Goal: Task Accomplishment & Management: Manage account settings

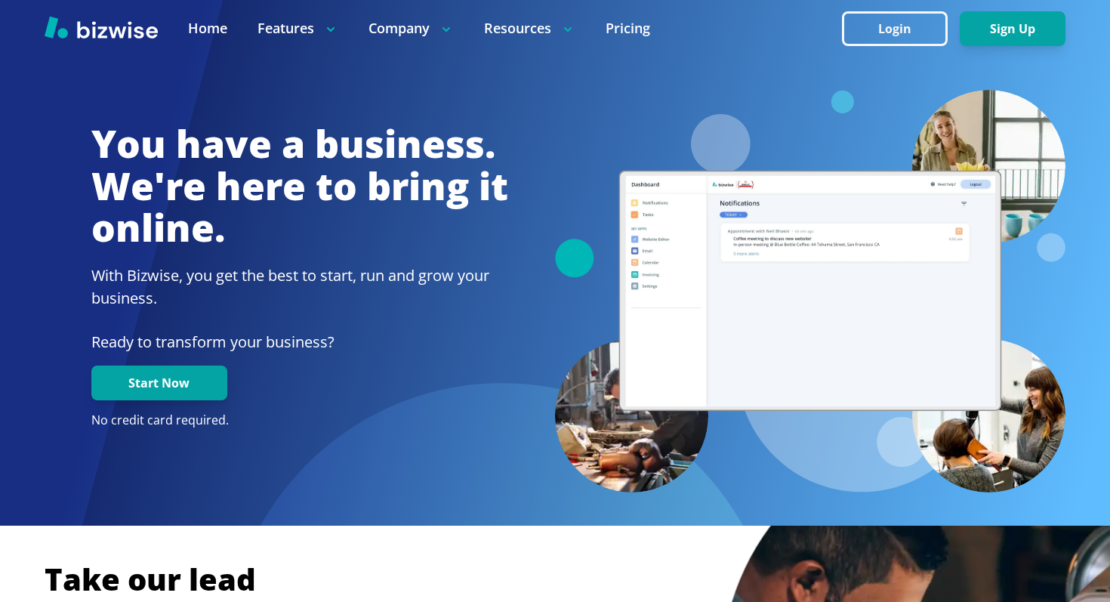
click at [871, 17] on button "Login" at bounding box center [895, 28] width 106 height 35
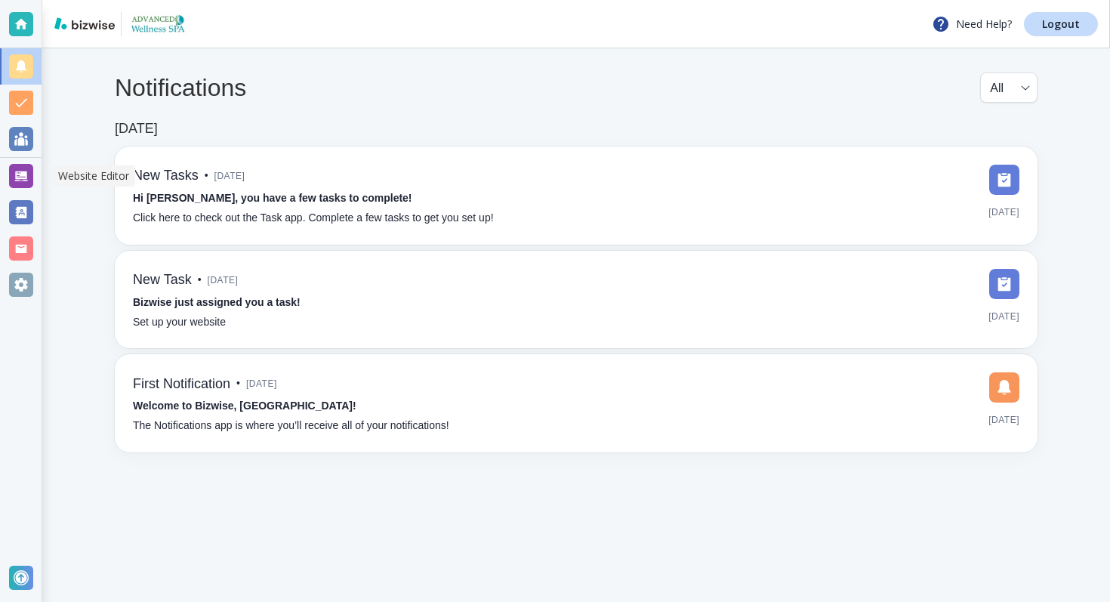
click at [11, 177] on div at bounding box center [21, 176] width 24 height 24
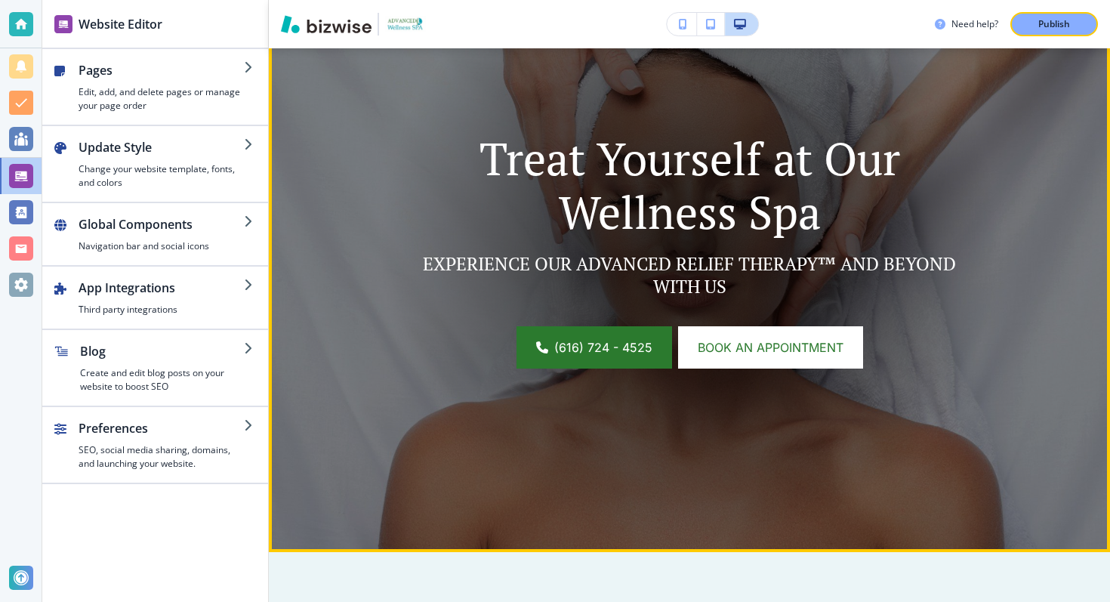
scroll to position [17, 0]
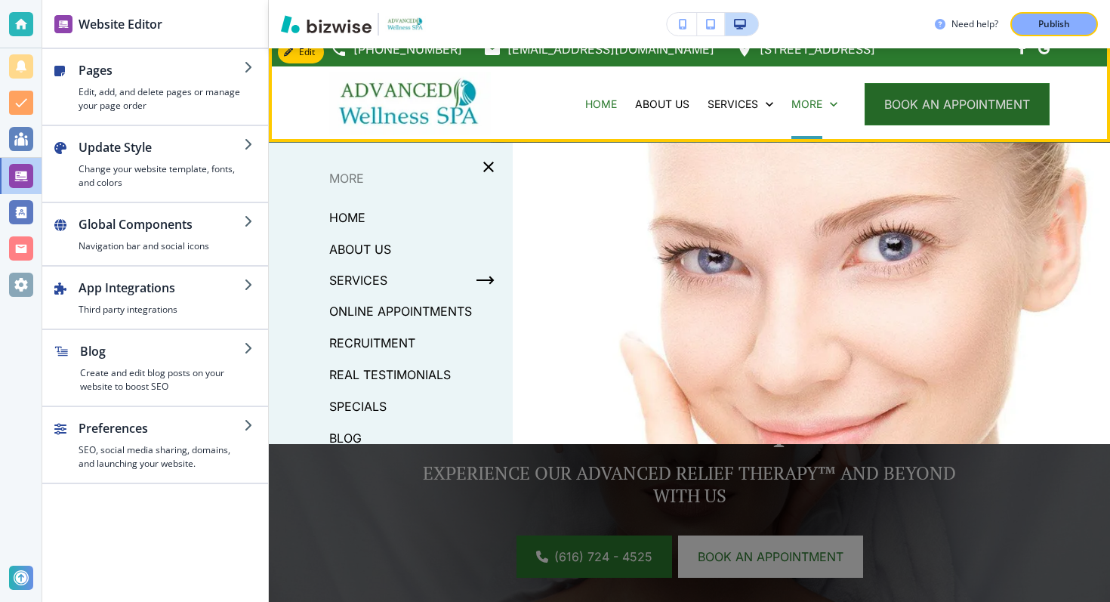
click at [892, 109] on button "book an appointment" at bounding box center [956, 104] width 185 height 42
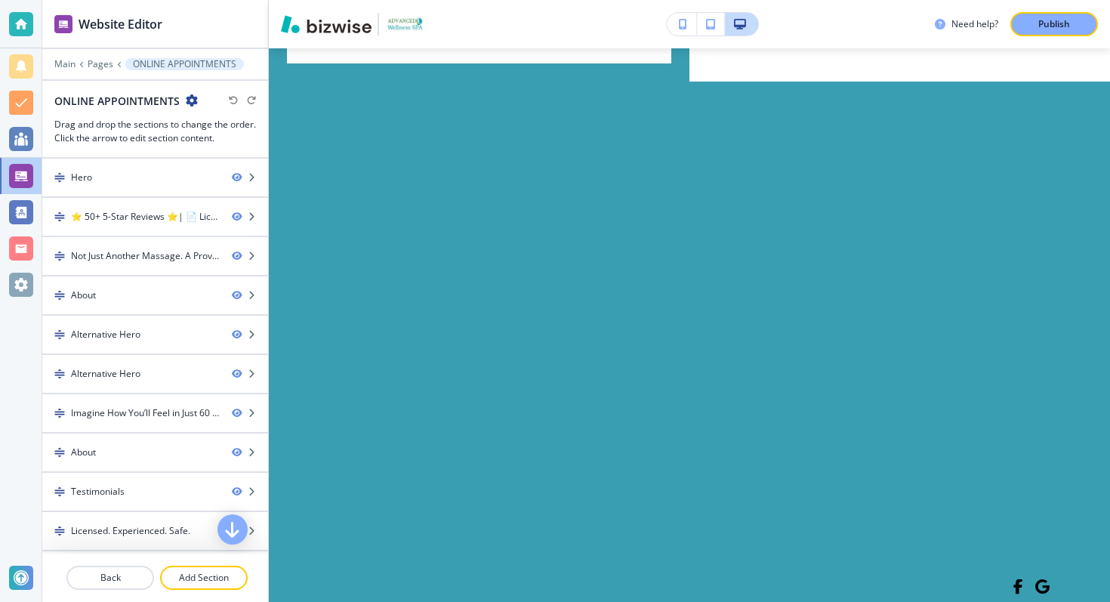
scroll to position [7385, 0]
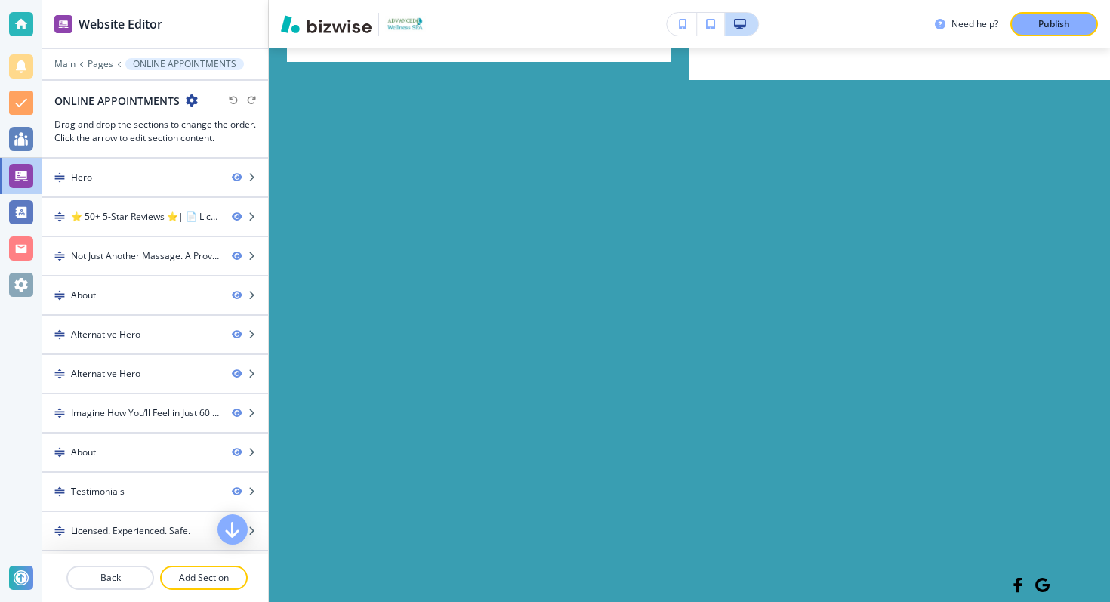
copy strong "Book With a Licensed Therapist You Can Trust"
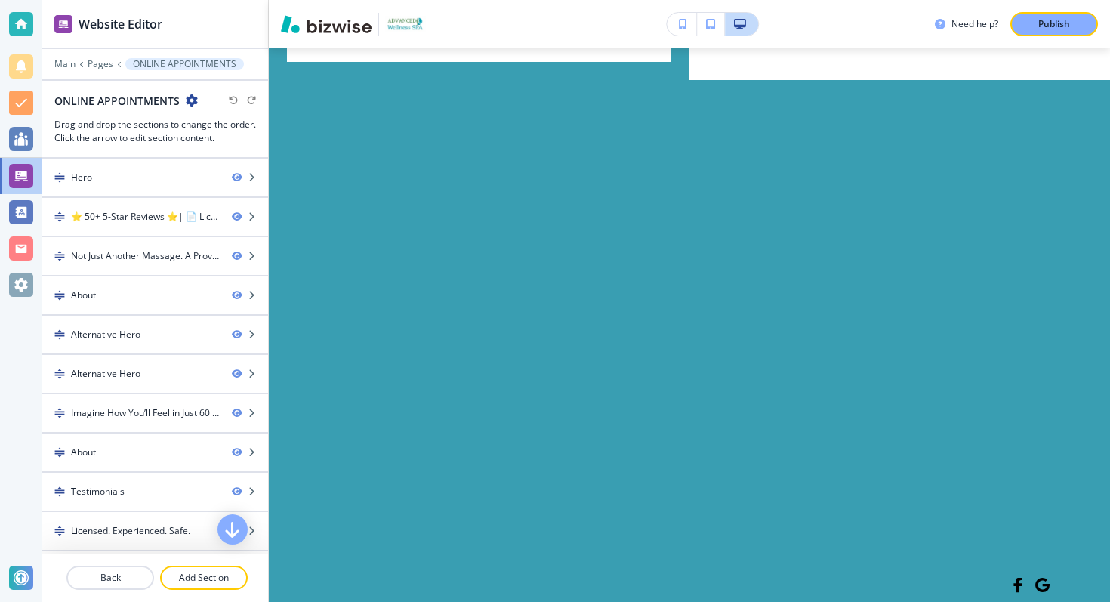
copy p "Once you submit your details, our team will reach out to confirm a time that wo…"
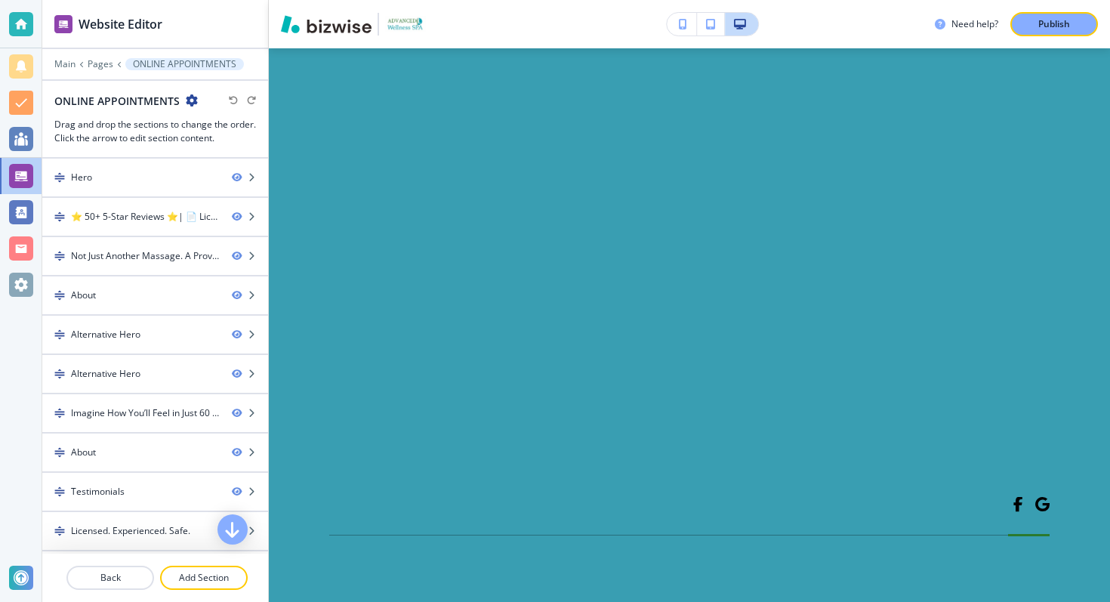
scroll to position [7475, 0]
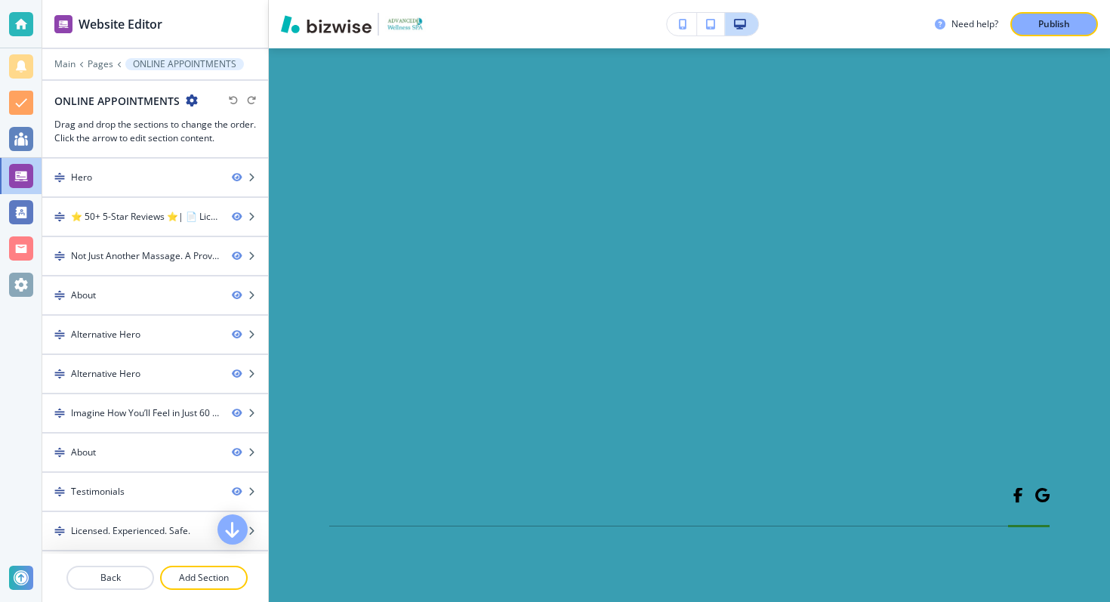
copy p "Your information is kept private, and your comfort is always our priority."
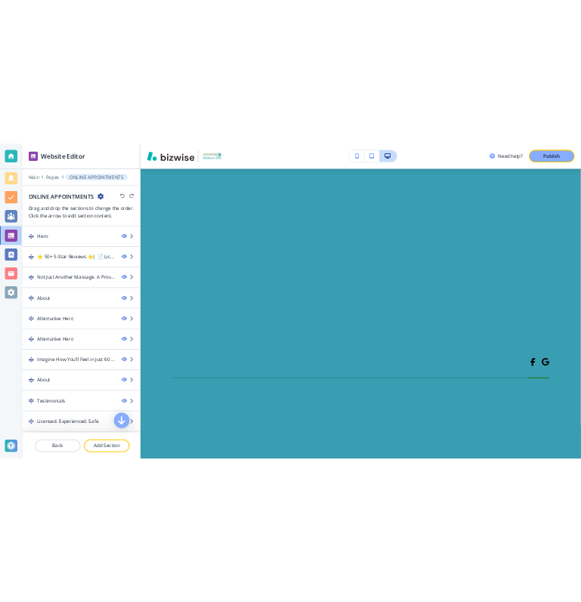
scroll to position [7709, 0]
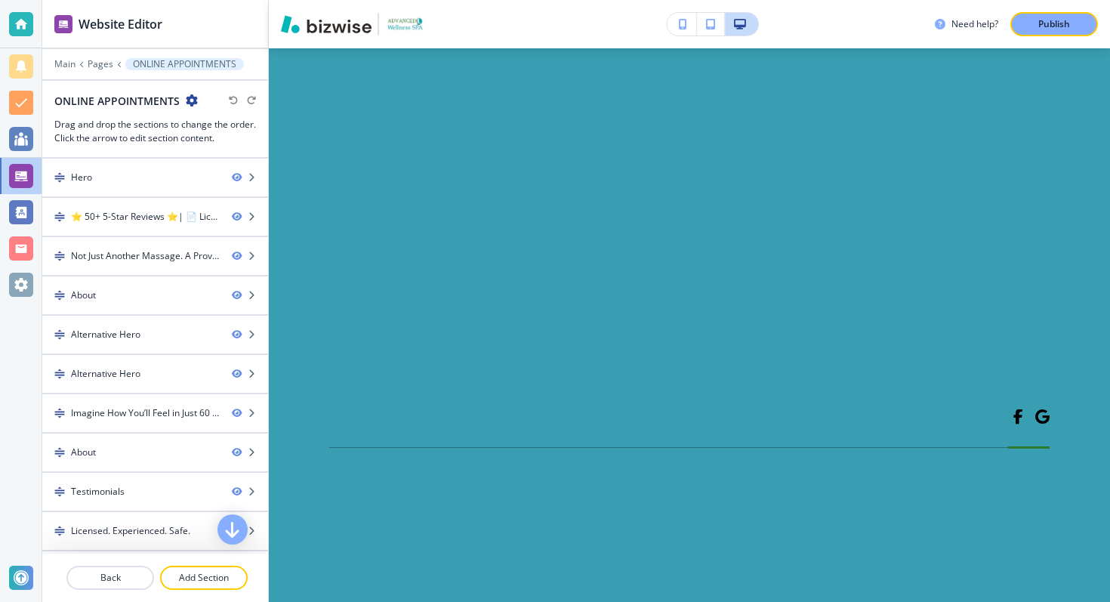
click at [750, 0] on body "Website Editor Main Pages ONLINE APPOINTMENTS ONLINE APPOINTMENTS Drag and drop…" at bounding box center [555, 0] width 1110 height 0
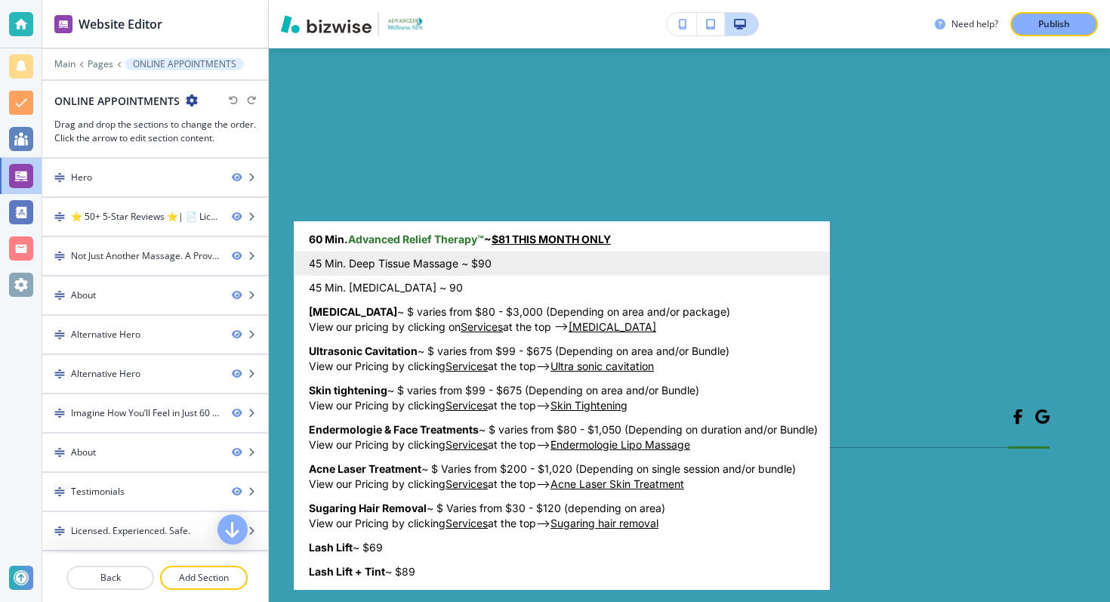
click at [362, 256] on p "45 Min. Deep Tissue Massage ~ $90" at bounding box center [400, 263] width 183 height 15
type input "45 Min. Deep Tissue Massage ~ $90"
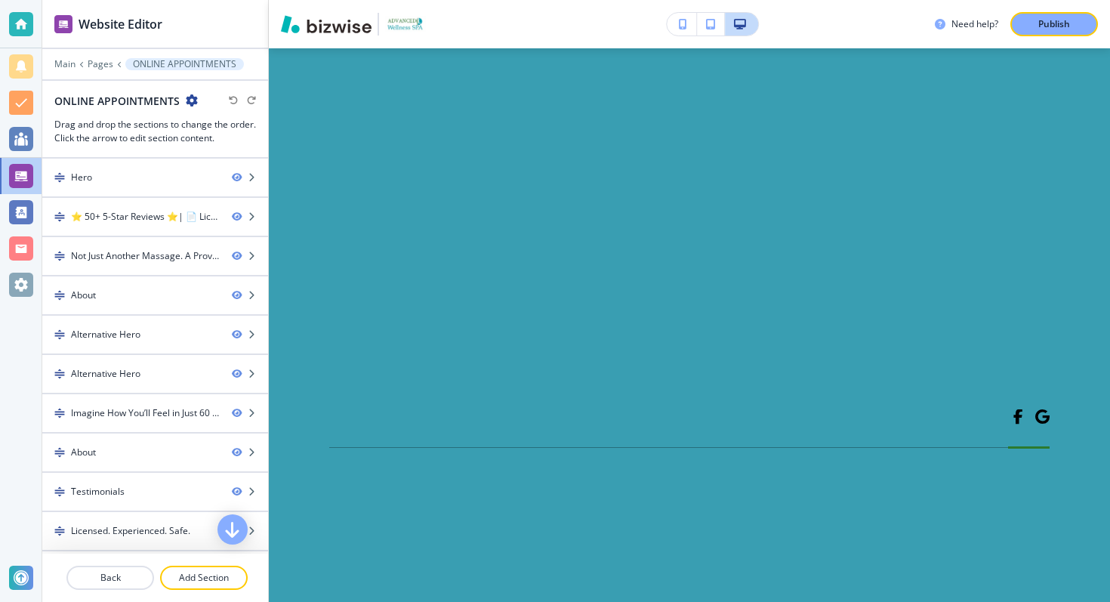
click at [373, 286] on p "45 Min. Deep Tissue Massage ~ $90" at bounding box center [441, 290] width 137 height 8
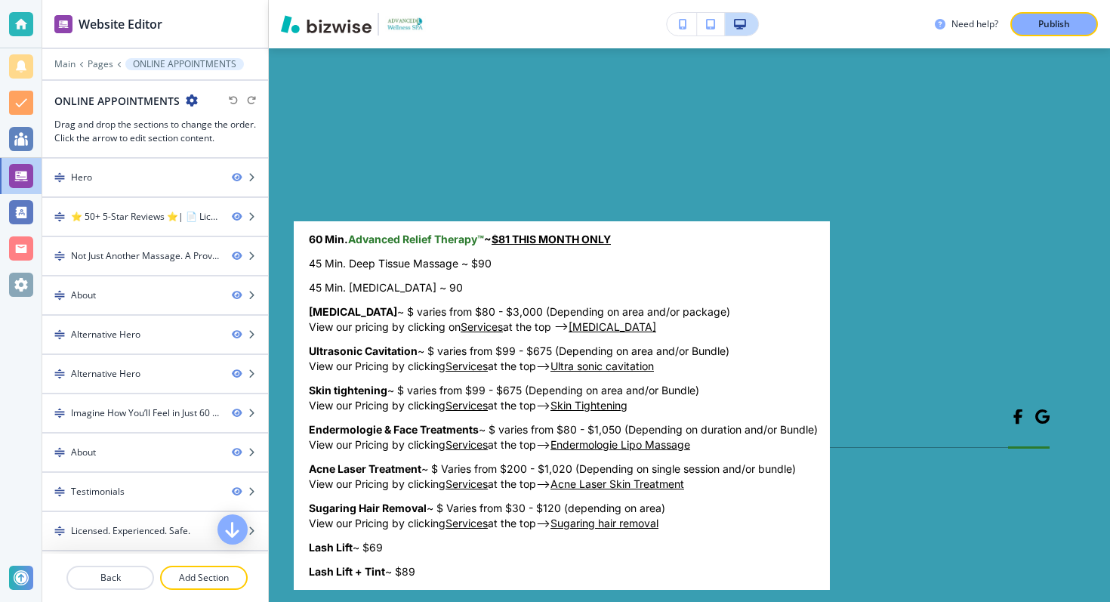
click at [411, 0] on body "Website Editor Main Pages ONLINE APPOINTMENTS ONLINE APPOINTMENTS Drag and drop…" at bounding box center [555, 0] width 1110 height 0
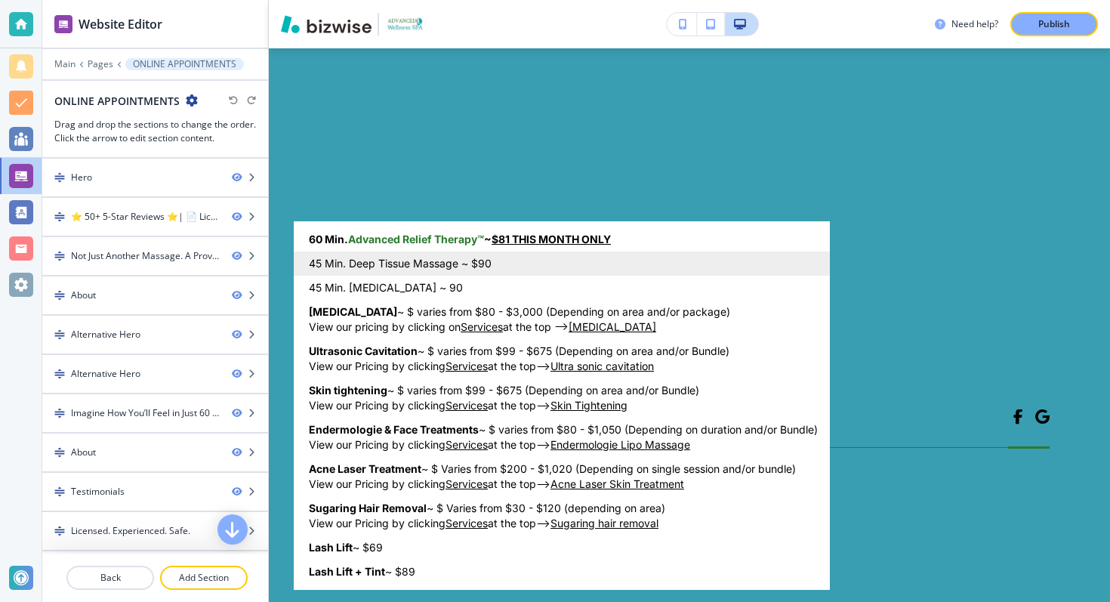
drag, startPoint x: 307, startPoint y: 262, endPoint x: 479, endPoint y: 261, distance: 172.1
click at [480, 261] on li "45 Min. Deep Tissue Massage ~ $90" at bounding box center [562, 263] width 536 height 24
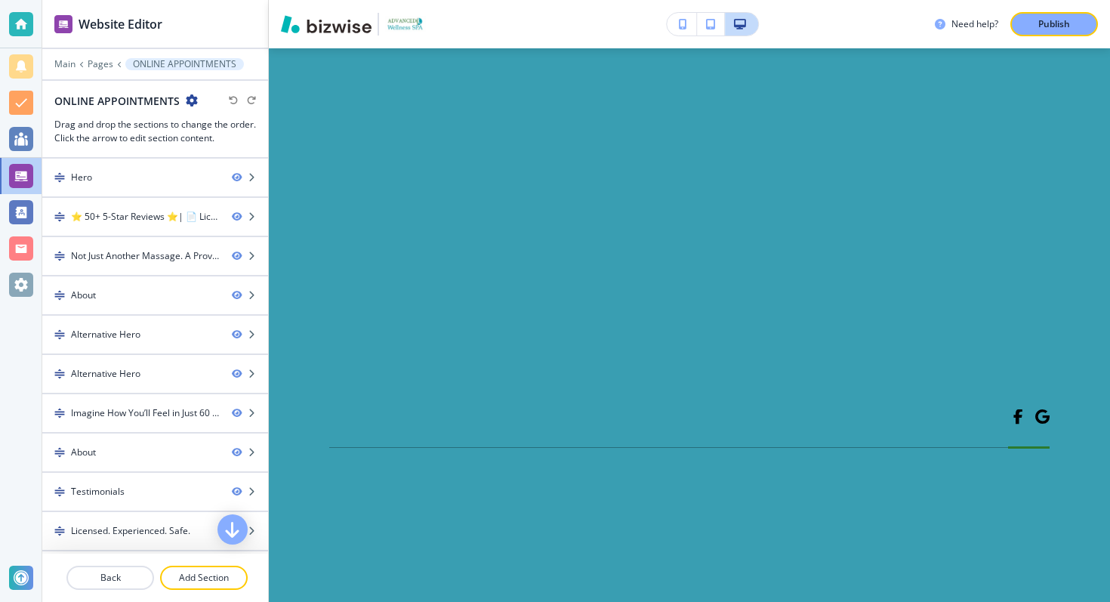
click at [464, 0] on body "Website Editor Main Pages ONLINE APPOINTMENTS ONLINE APPOINTMENTS Drag and drop…" at bounding box center [555, 0] width 1110 height 0
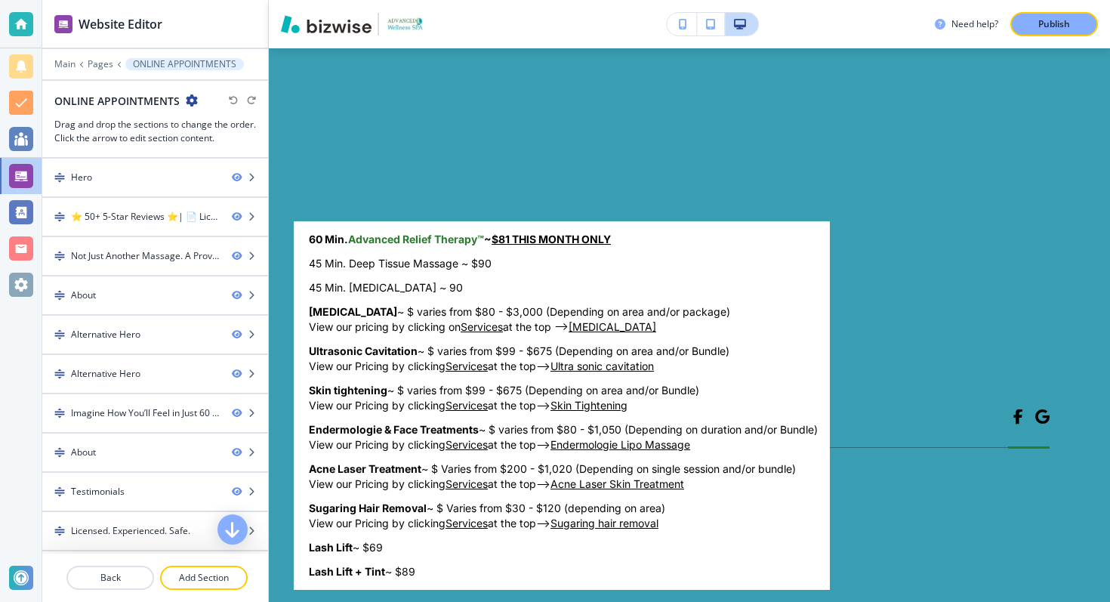
drag, startPoint x: 459, startPoint y: 263, endPoint x: 283, endPoint y: 260, distance: 175.9
click at [282, 260] on div "60 Min. Advanced Relief Therapy™ ~ $81 THIS MONTH ONLY 45 Min. Deep Tissue Mass…" at bounding box center [555, 301] width 1110 height 602
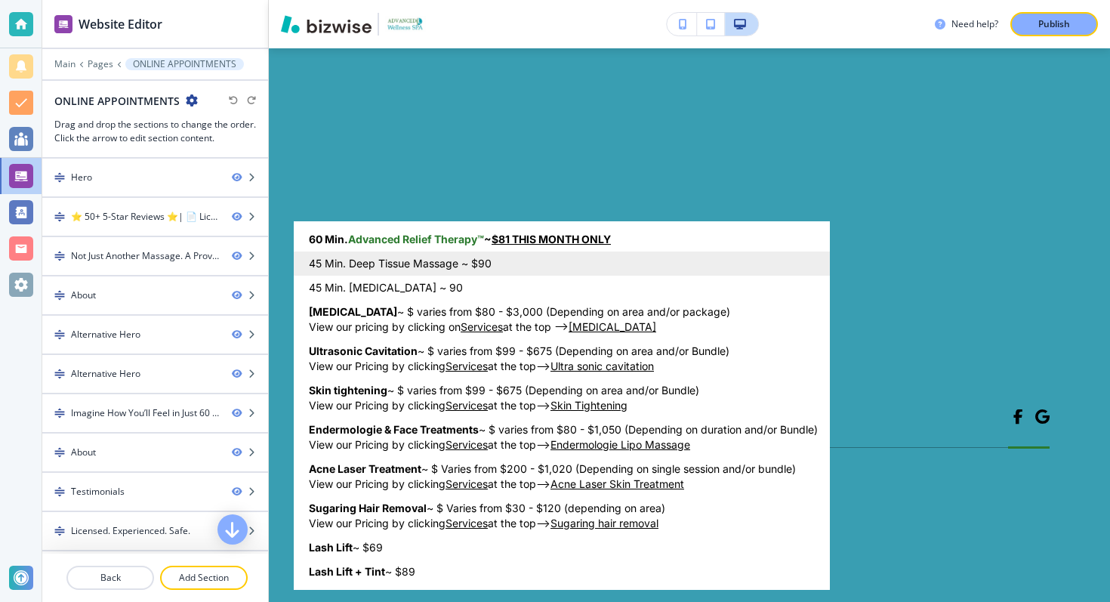
copy p "Your information is kept private, and your comfort is always our priority."
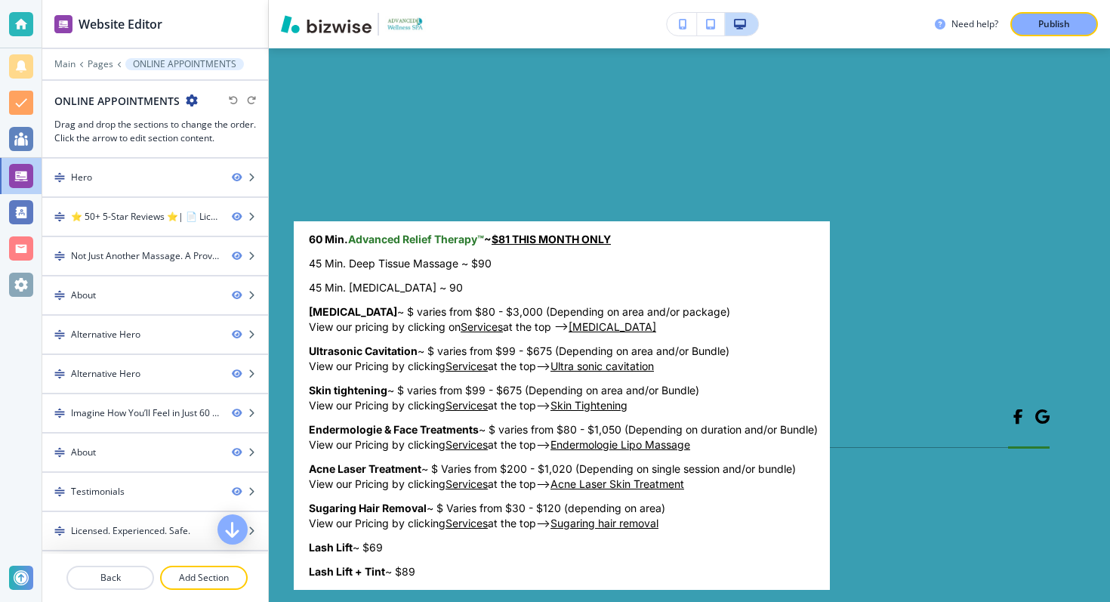
click at [322, 127] on div at bounding box center [555, 301] width 1110 height 602
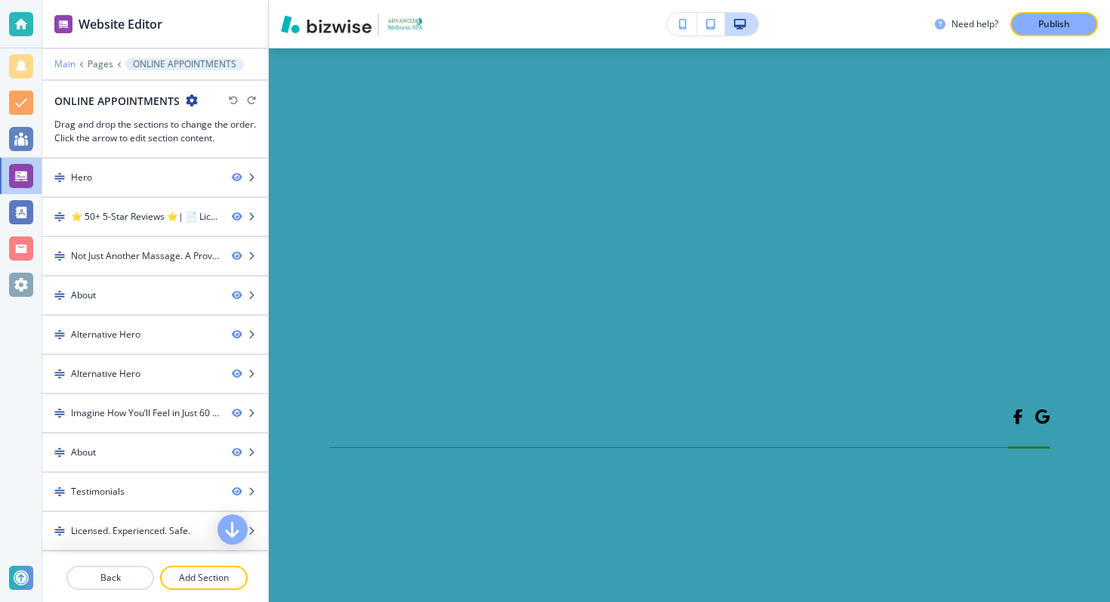
click at [66, 65] on p "Main" at bounding box center [64, 64] width 21 height 11
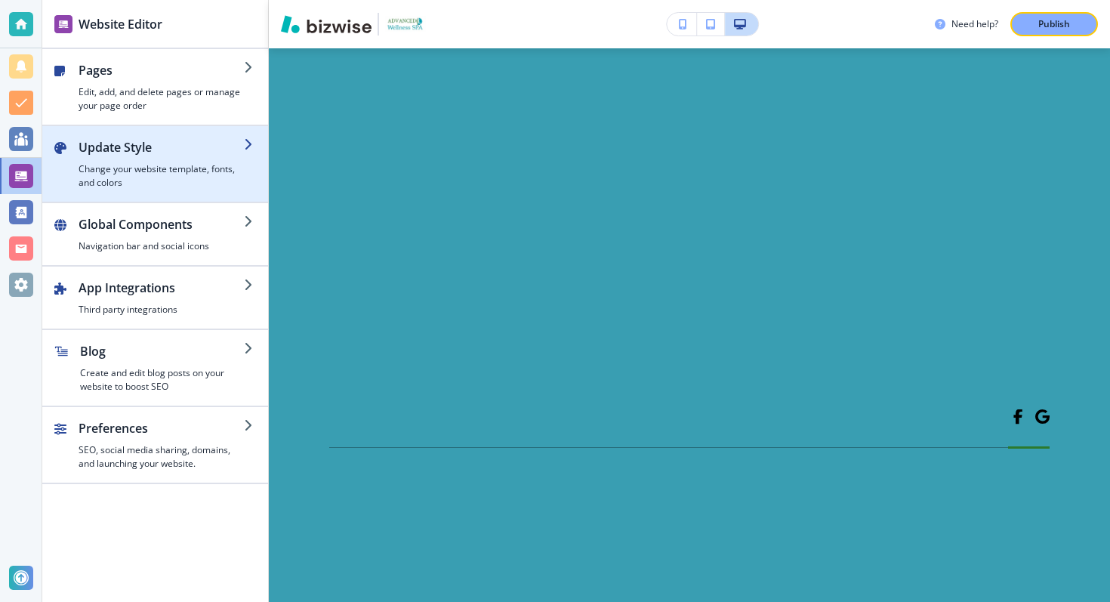
click at [138, 171] on h4 "Change your website template, fonts, and colors" at bounding box center [161, 175] width 165 height 27
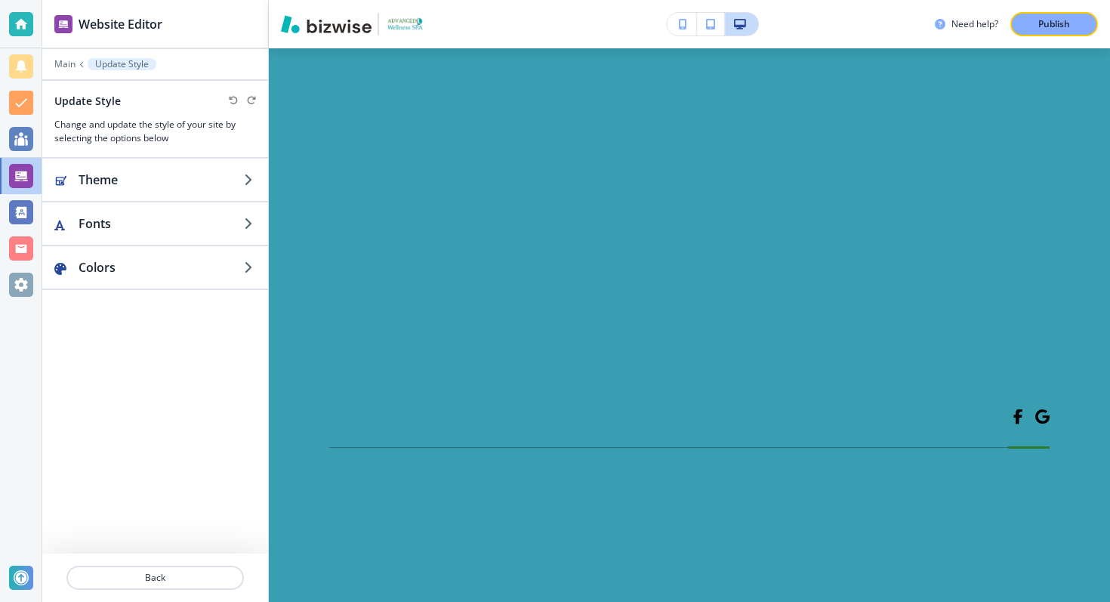
click at [66, 72] on div at bounding box center [155, 74] width 226 height 9
click at [66, 65] on p "Main" at bounding box center [64, 64] width 21 height 11
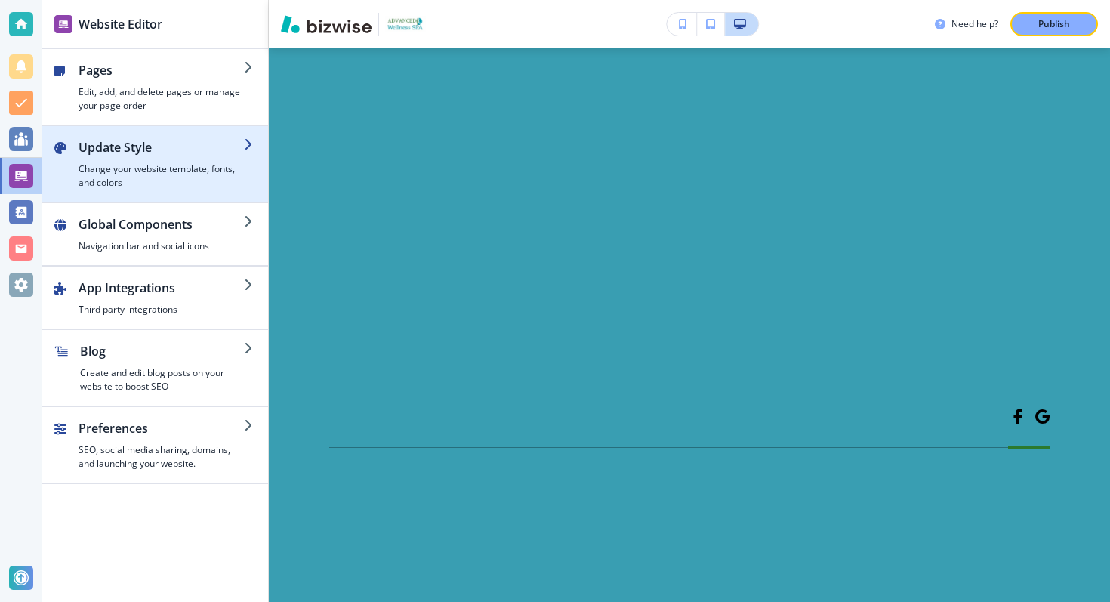
click at [106, 156] on h2 "Update Style" at bounding box center [161, 147] width 165 height 18
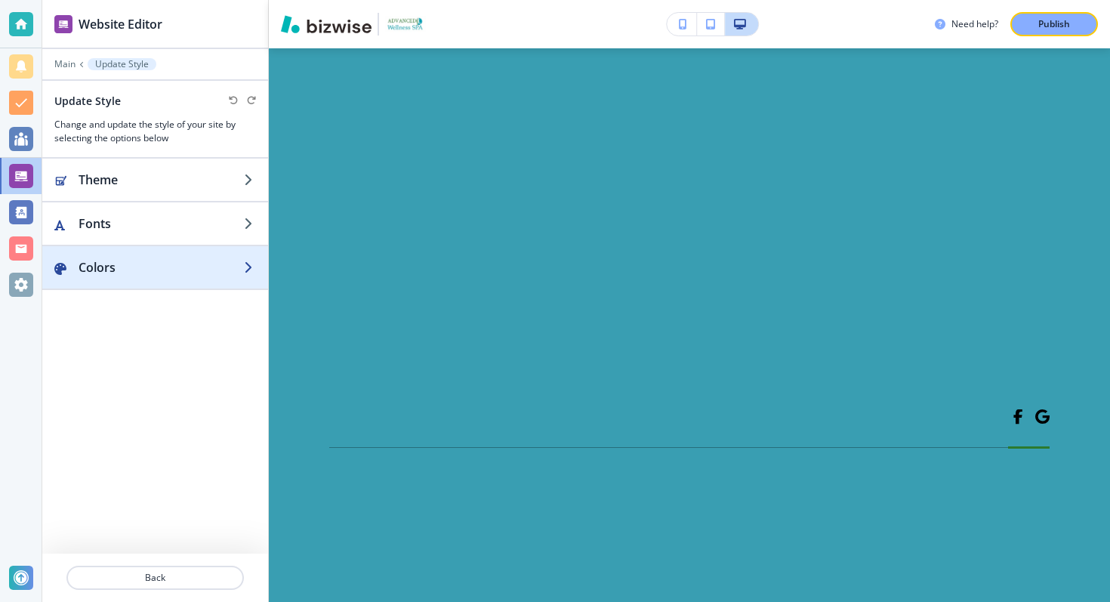
click at [92, 263] on h2 "Colors" at bounding box center [161, 267] width 165 height 18
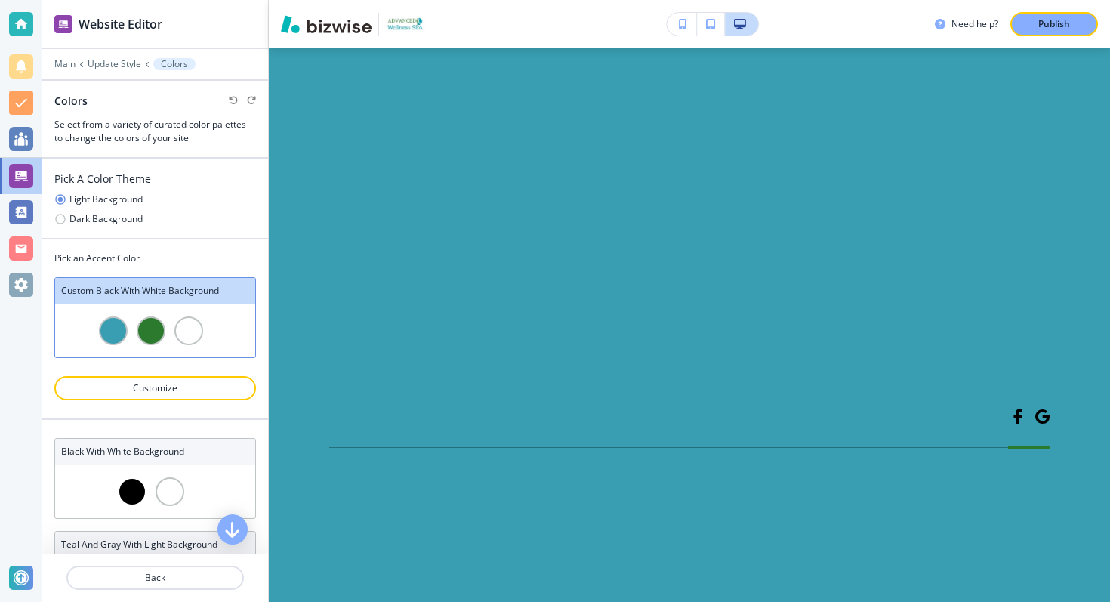
click at [152, 374] on div at bounding box center [155, 367] width 202 height 18
click at [149, 390] on p "Customize" at bounding box center [155, 388] width 162 height 14
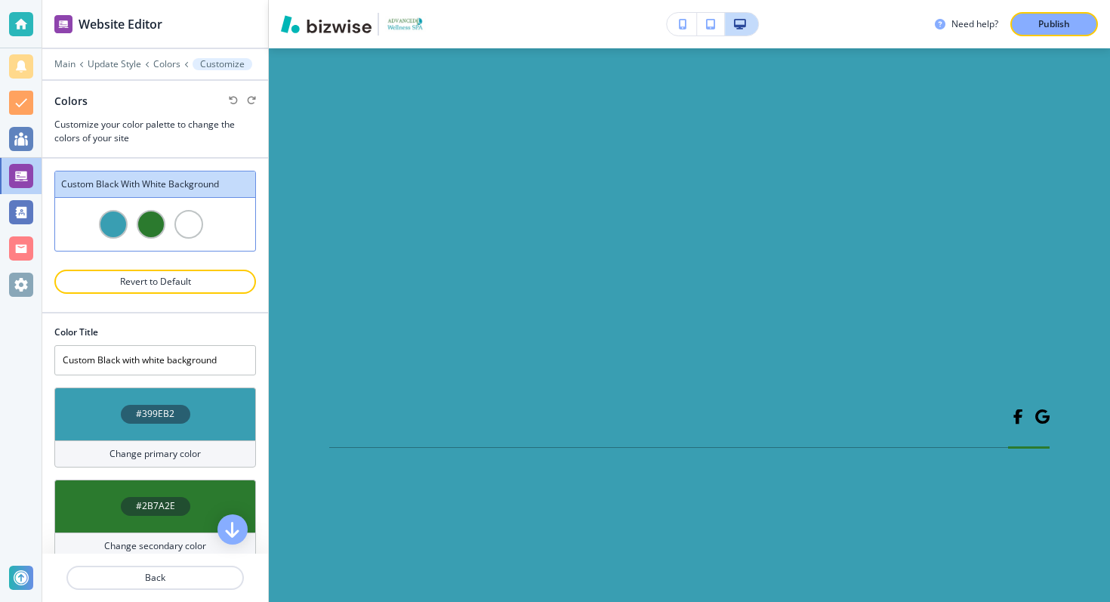
scroll to position [51, 0]
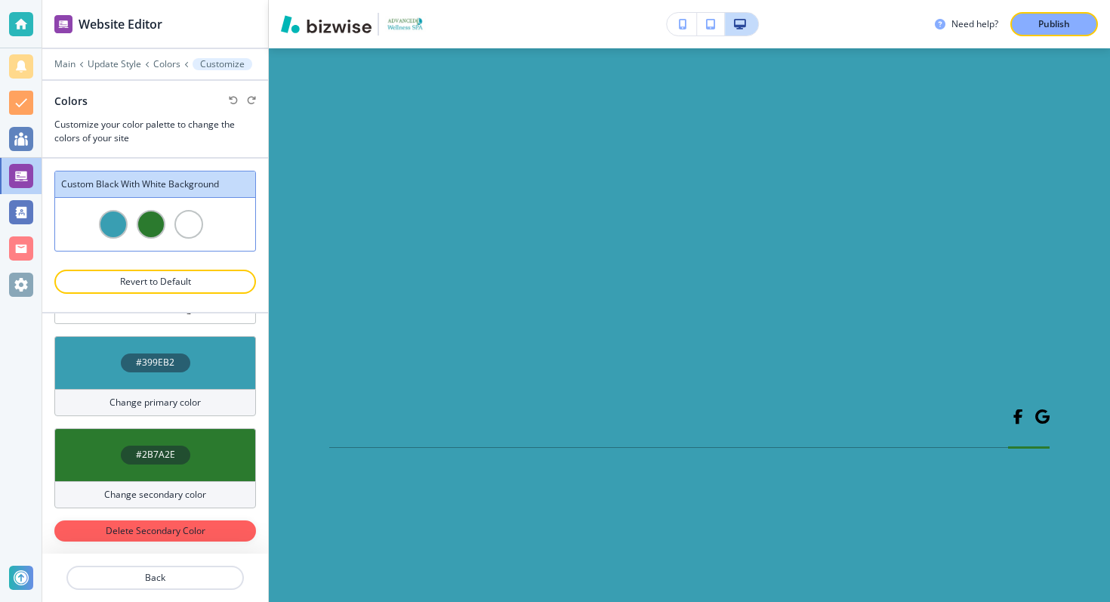
click at [158, 457] on h4 "#2B7A2E" at bounding box center [155, 455] width 39 height 14
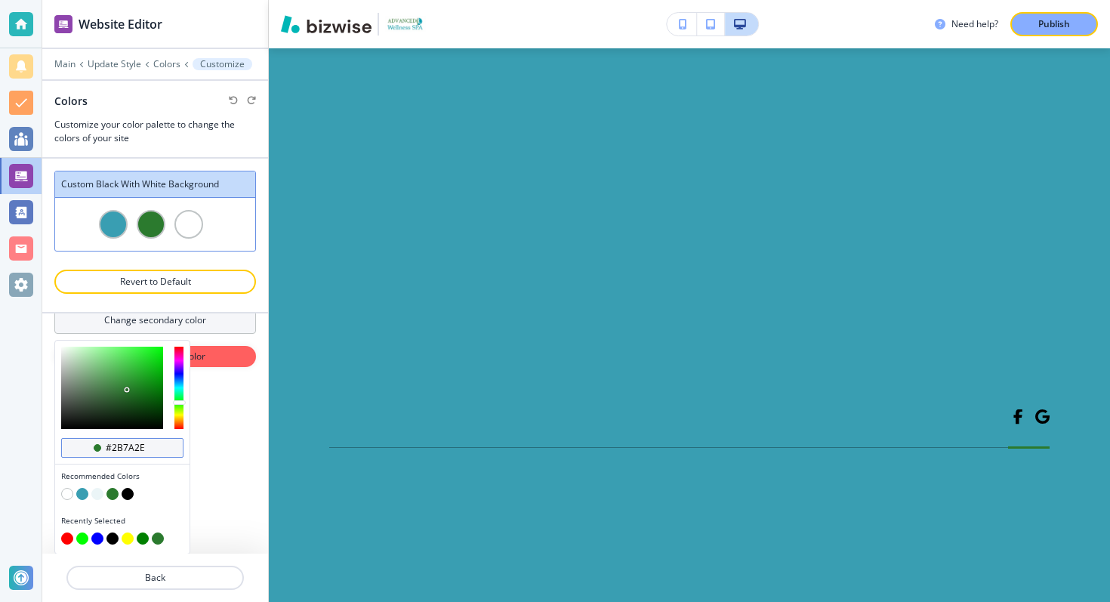
click at [116, 448] on input "#2b7a2e" at bounding box center [130, 448] width 53 height 12
click at [309, 112] on div "Website Editor Main Update Style Colors Customize Colors Customize your color p…" at bounding box center [575, 301] width 1067 height 602
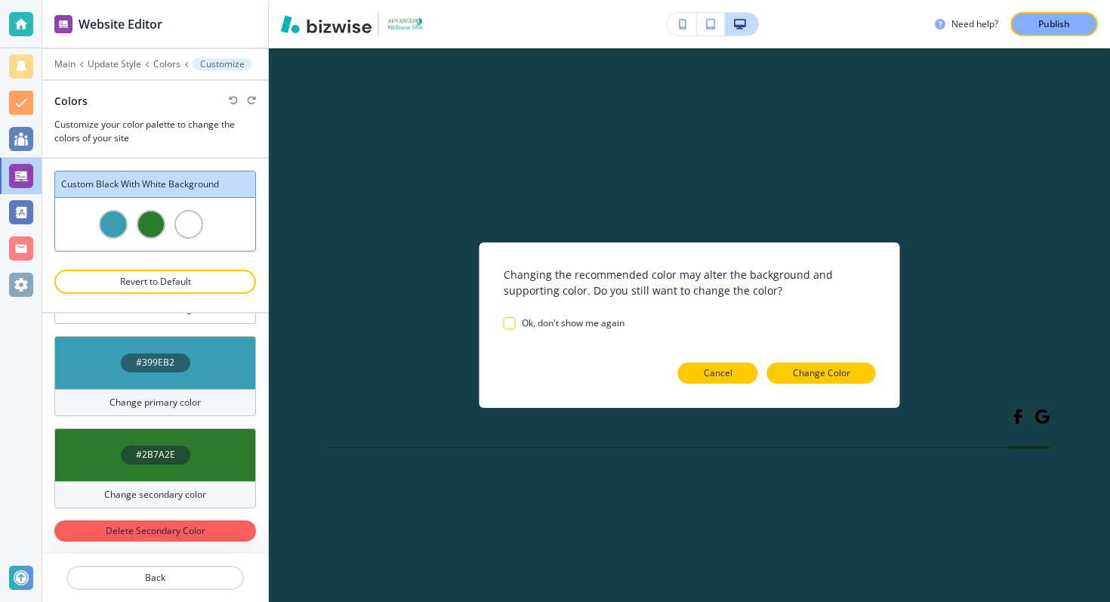
click at [691, 374] on button "Cancel" at bounding box center [718, 372] width 80 height 21
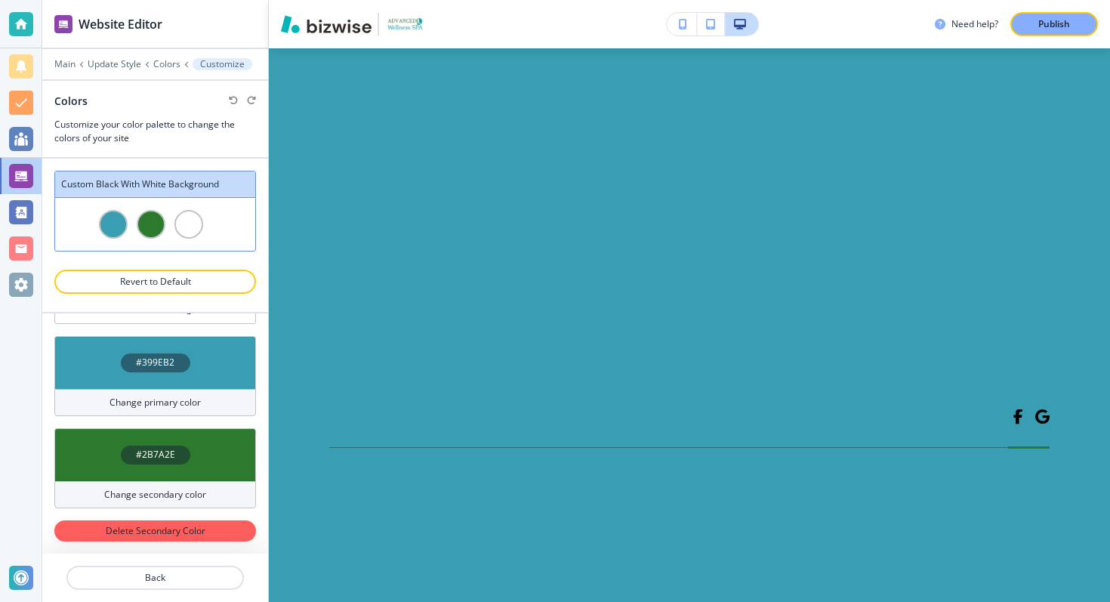
click at [162, 379] on div "#399EB2" at bounding box center [155, 362] width 202 height 53
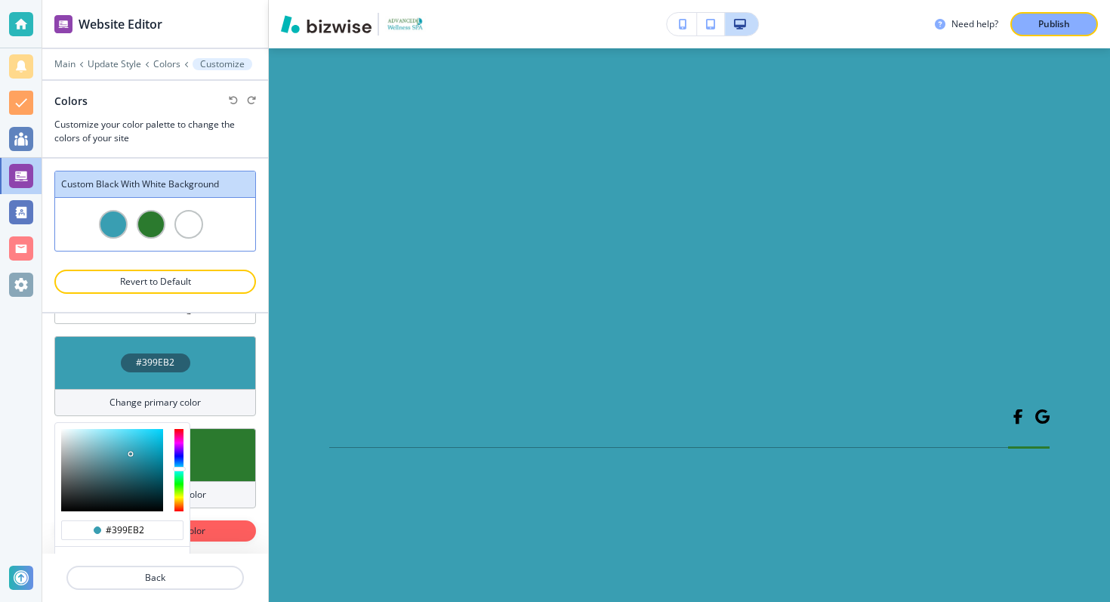
scroll to position [106, 0]
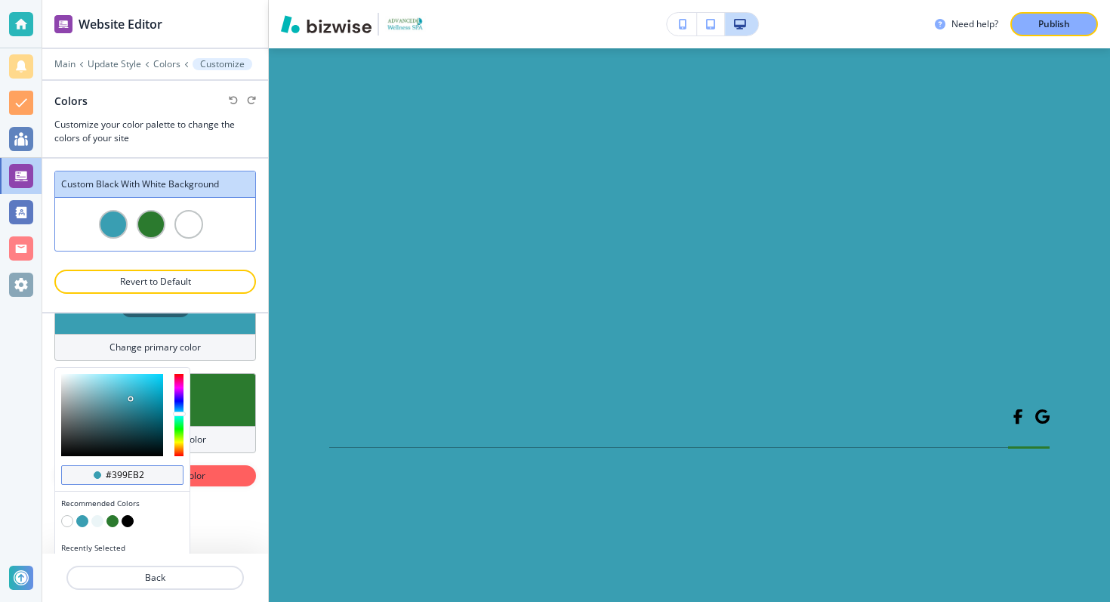
click at [123, 474] on input "#399eb2" at bounding box center [130, 475] width 53 height 12
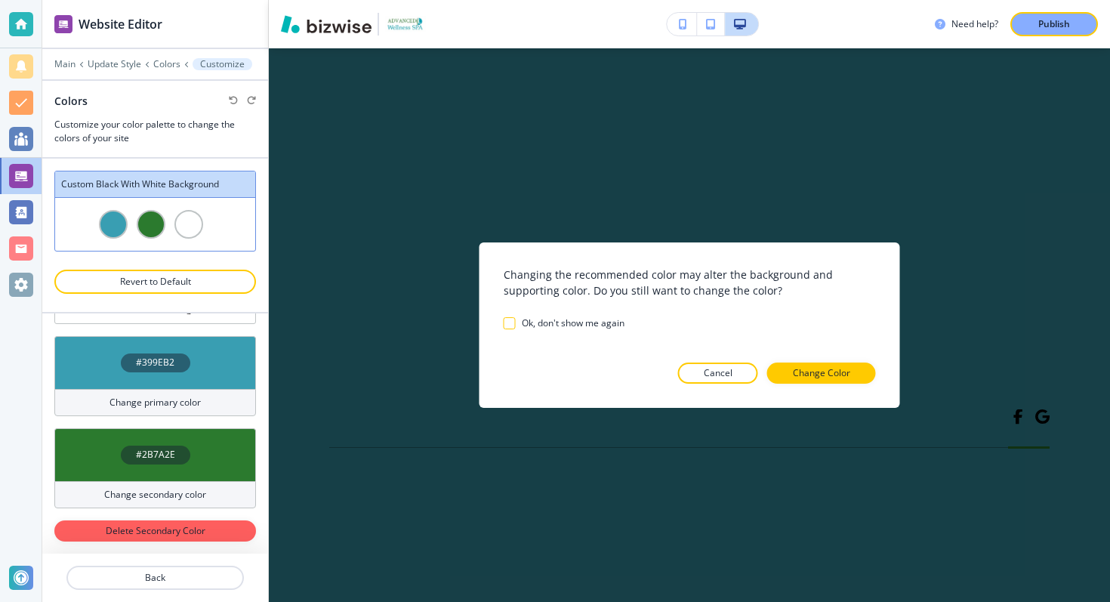
drag, startPoint x: 755, startPoint y: 311, endPoint x: 785, endPoint y: 313, distance: 30.3
click at [785, 313] on div "Website Editor Main Update Style Colors Customize Colors Customize your color p…" at bounding box center [575, 301] width 1067 height 602
click at [732, 365] on button "Cancel" at bounding box center [718, 372] width 80 height 21
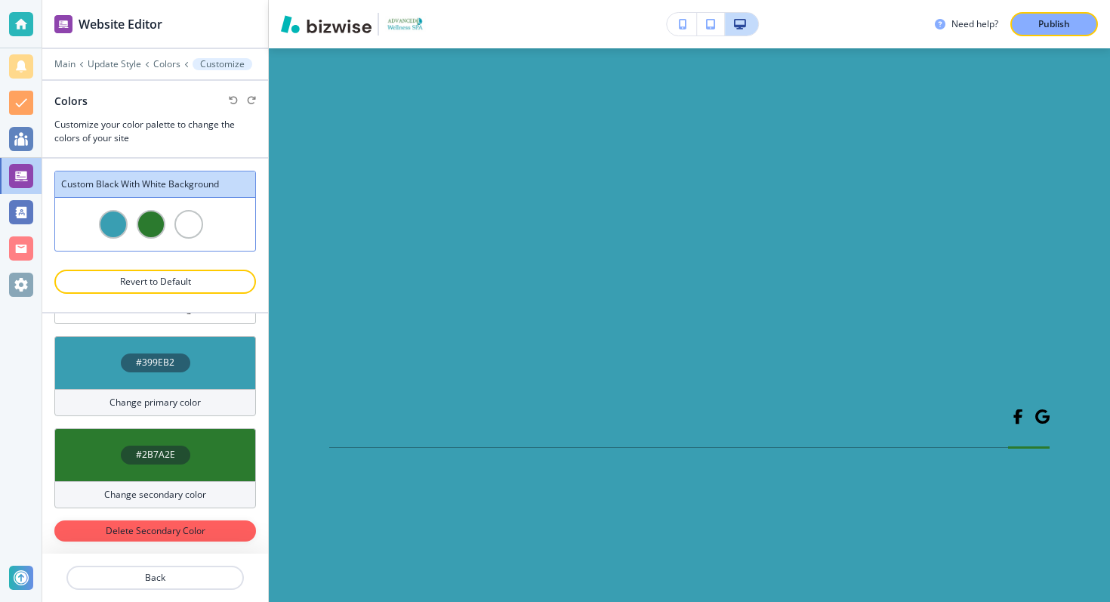
click at [76, 63] on div "Main Update Style Colors Customize" at bounding box center [155, 64] width 202 height 12
click at [70, 63] on p "Main" at bounding box center [64, 64] width 21 height 11
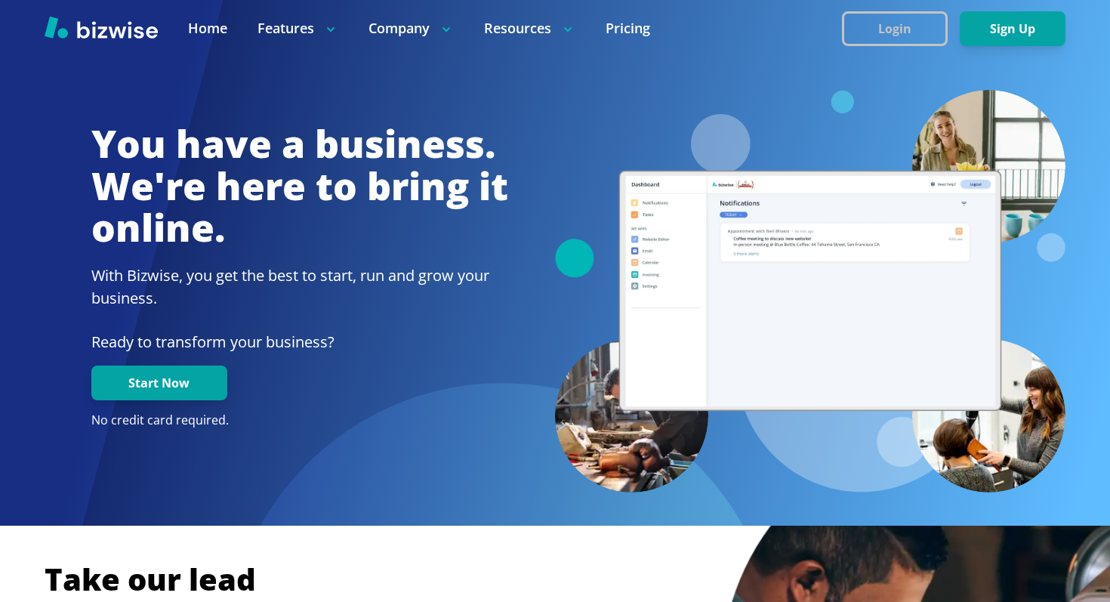
click at [864, 24] on button "Login" at bounding box center [895, 28] width 106 height 35
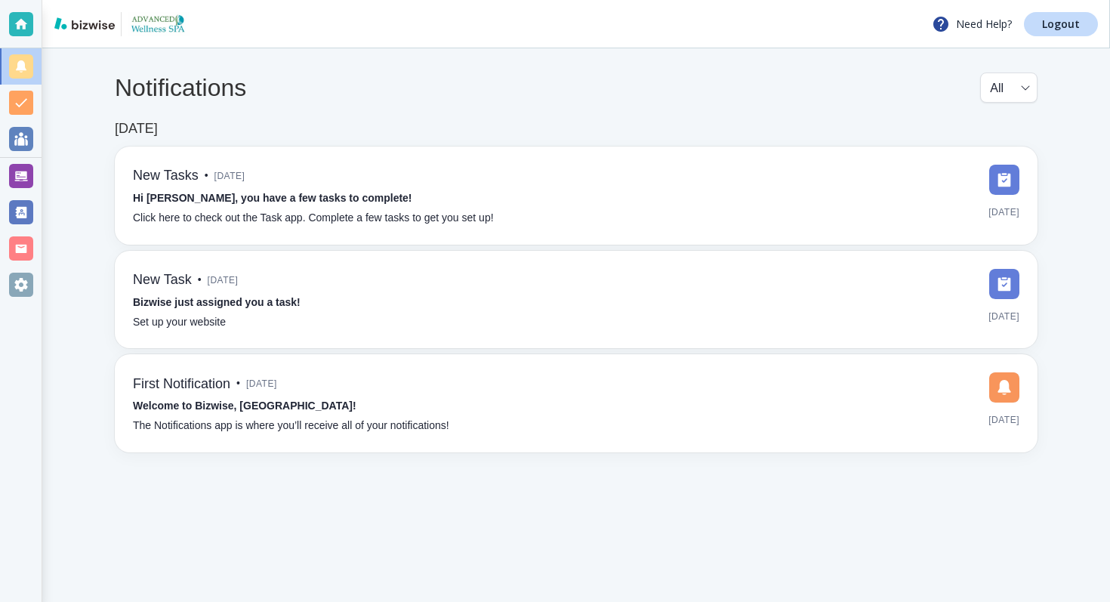
click at [23, 170] on div at bounding box center [21, 176] width 24 height 24
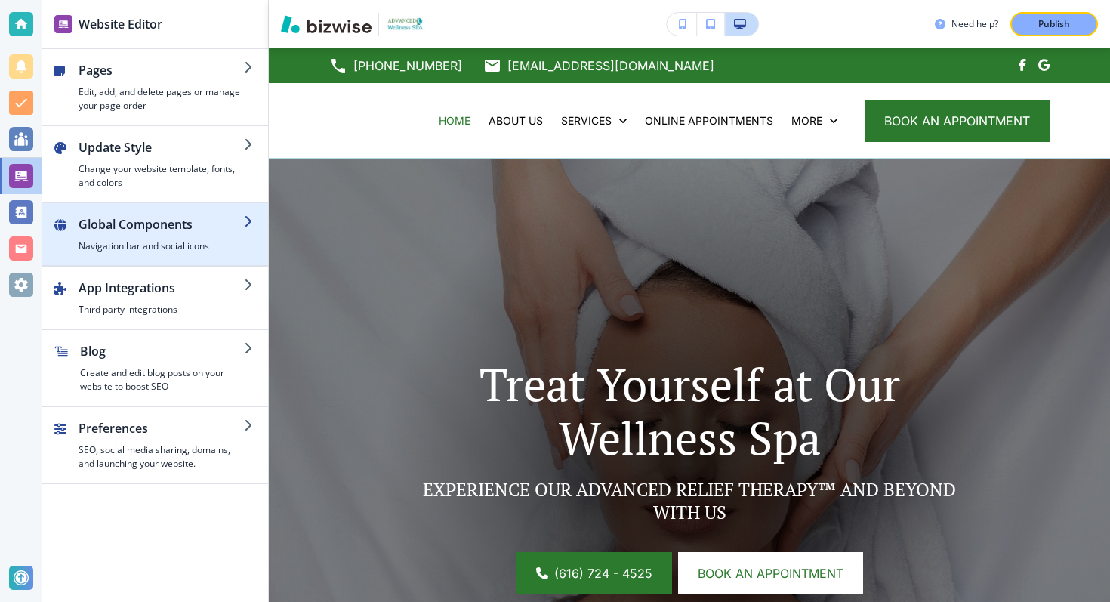
click at [121, 249] on h4 "Navigation bar and social icons" at bounding box center [161, 246] width 165 height 14
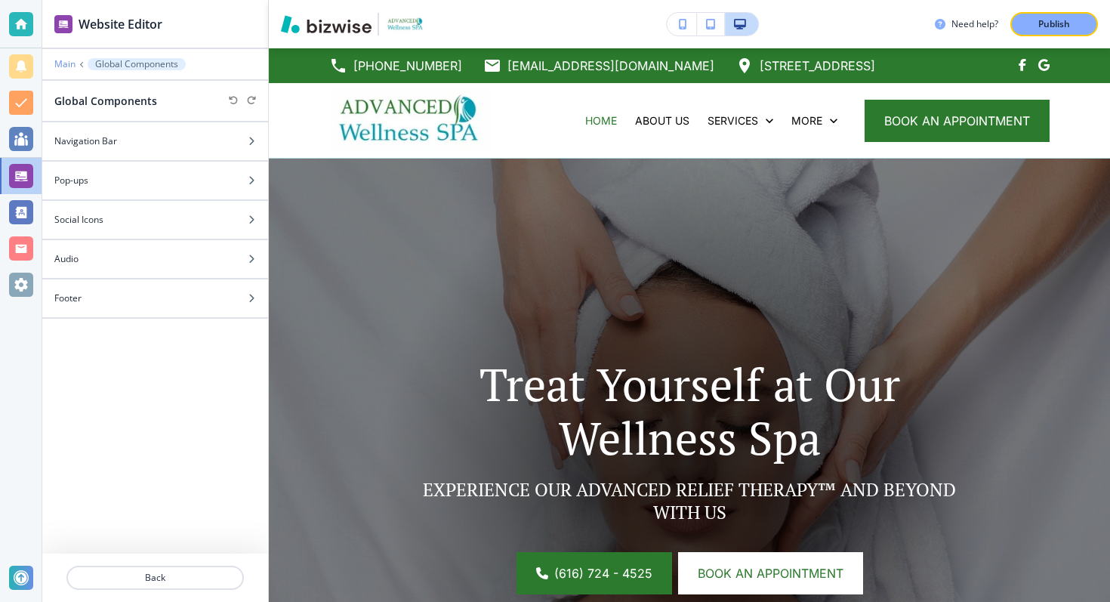
click at [60, 62] on p "Main" at bounding box center [64, 64] width 21 height 11
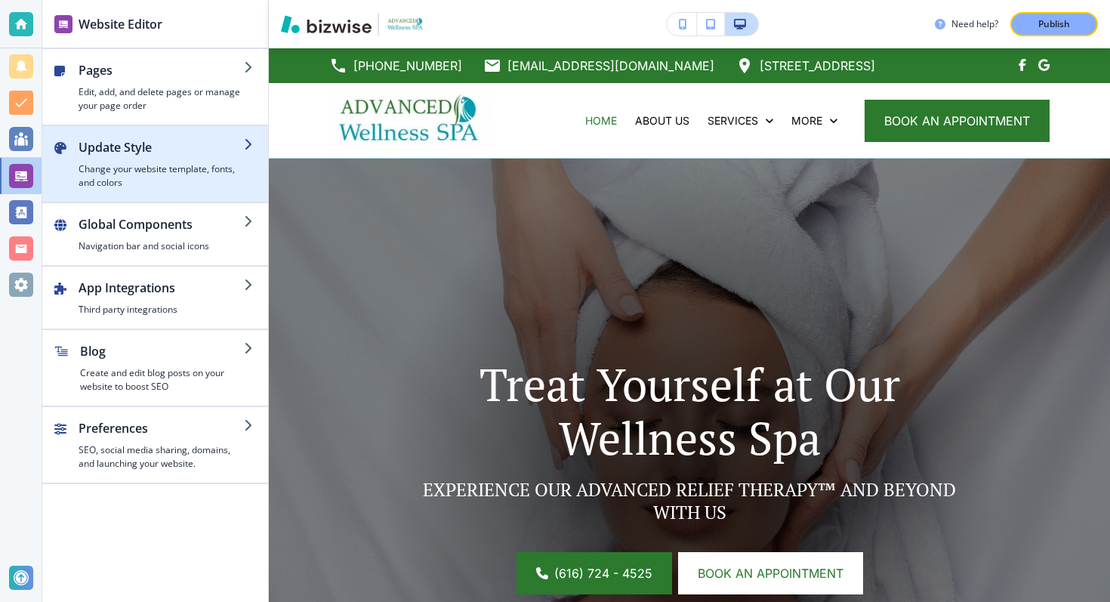
click at [98, 167] on h4 "Change your website template, fonts, and colors" at bounding box center [161, 175] width 165 height 27
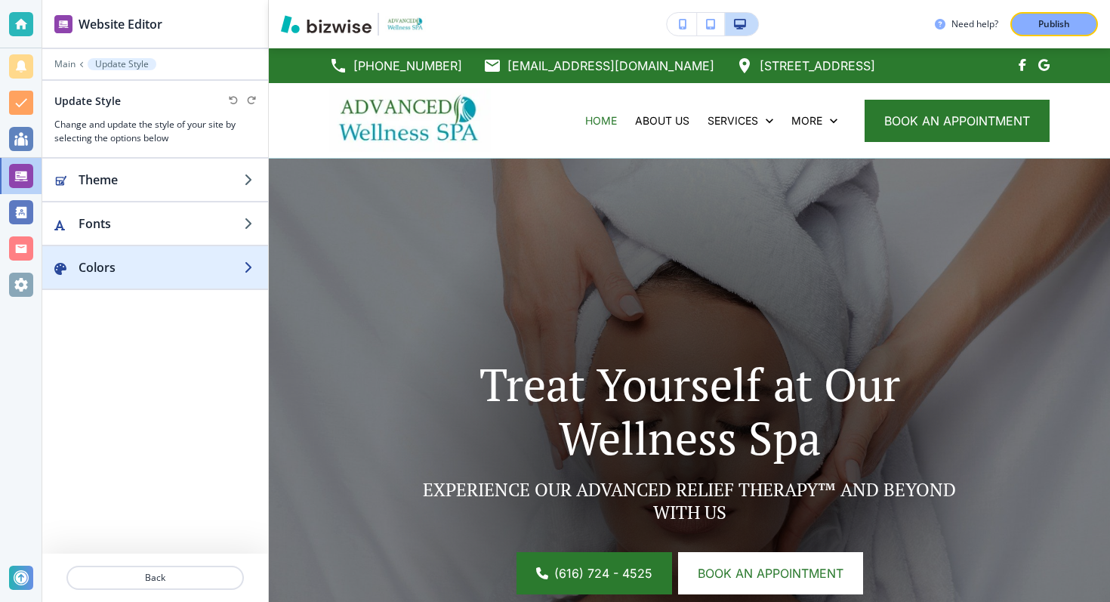
click at [112, 266] on h2 "Colors" at bounding box center [161, 267] width 165 height 18
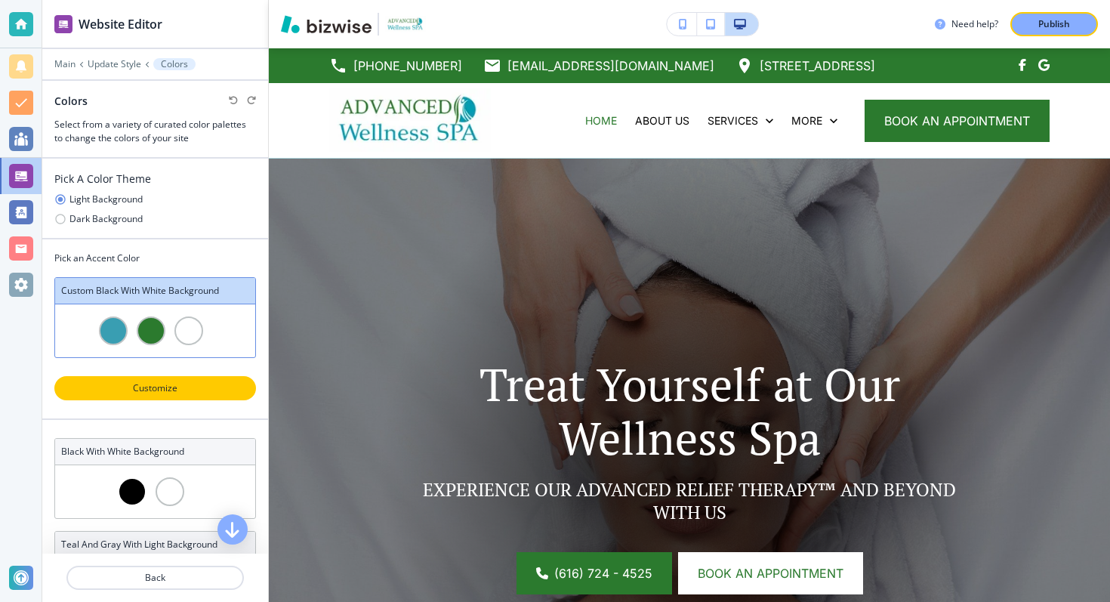
click at [161, 382] on p "Customize" at bounding box center [155, 388] width 162 height 14
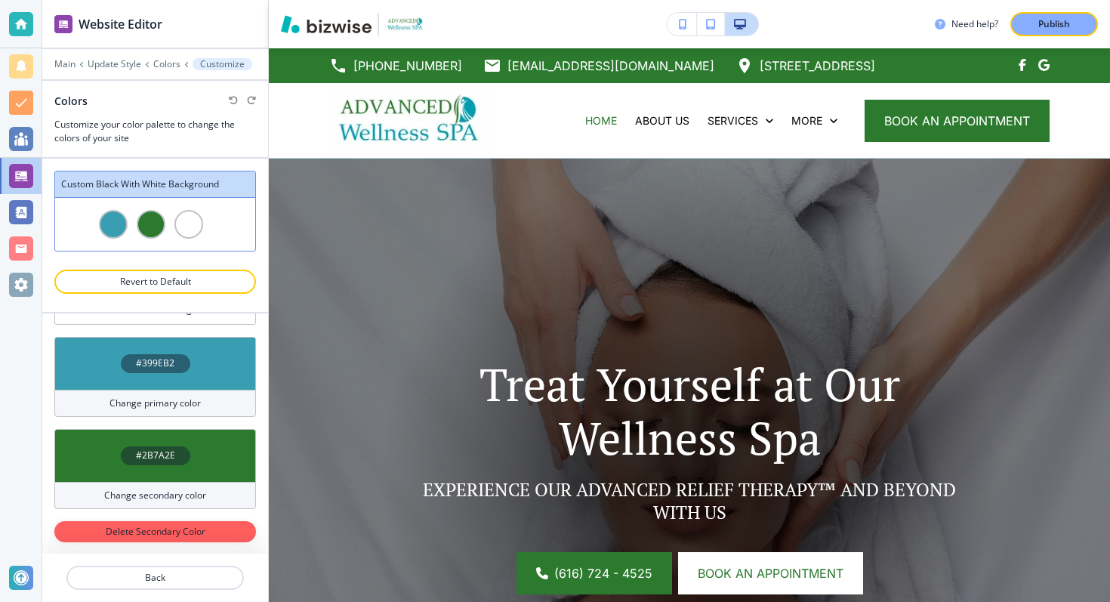
scroll to position [51, 0]
click at [164, 451] on h4 "#2B7A2E" at bounding box center [155, 455] width 39 height 14
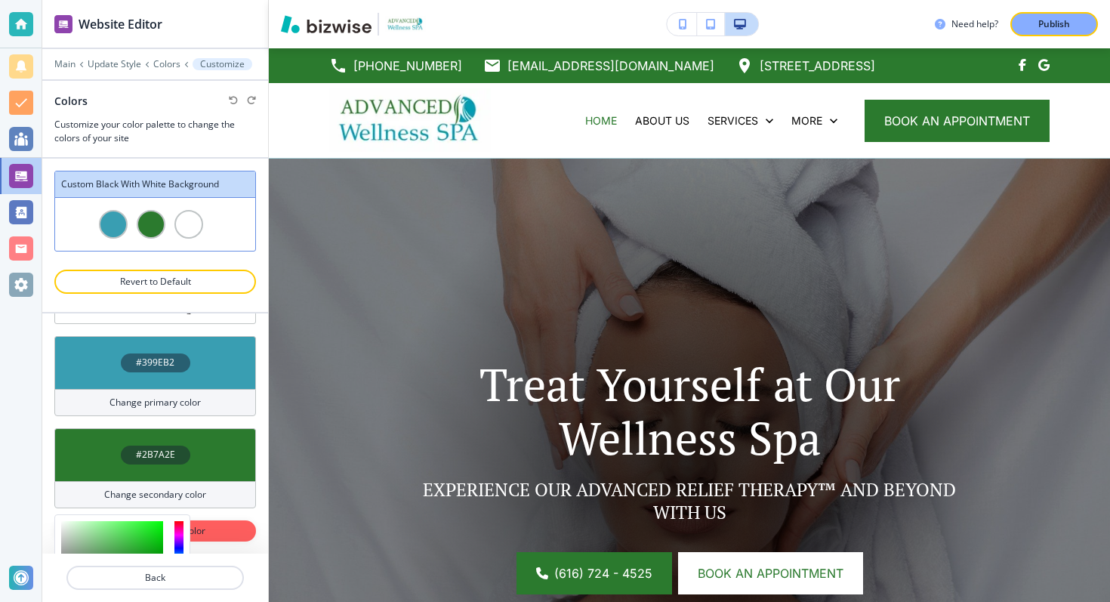
scroll to position [207, 0]
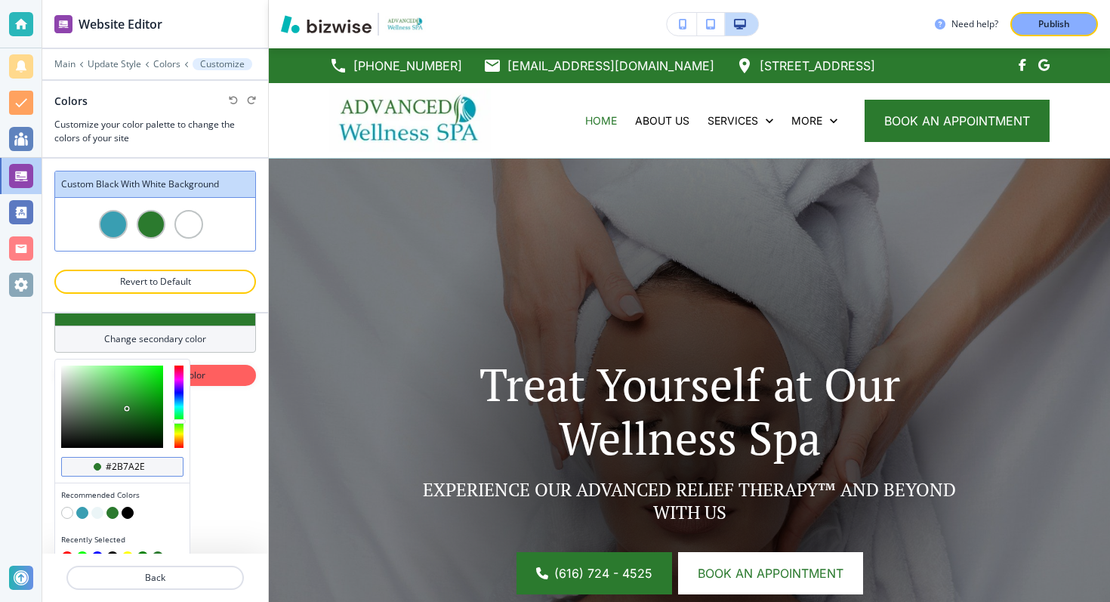
click at [114, 467] on input "#2b7a2e" at bounding box center [130, 467] width 53 height 12
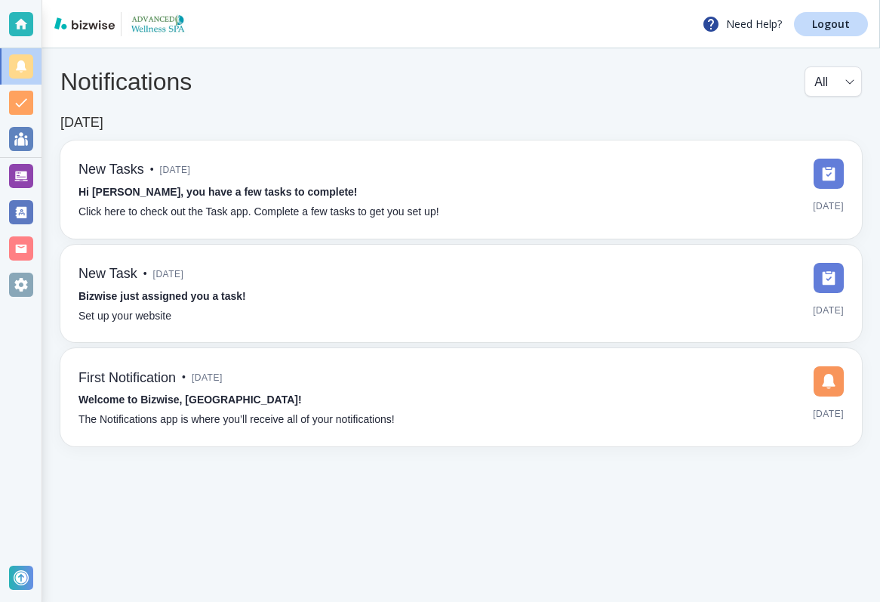
click at [21, 173] on div at bounding box center [21, 176] width 24 height 24
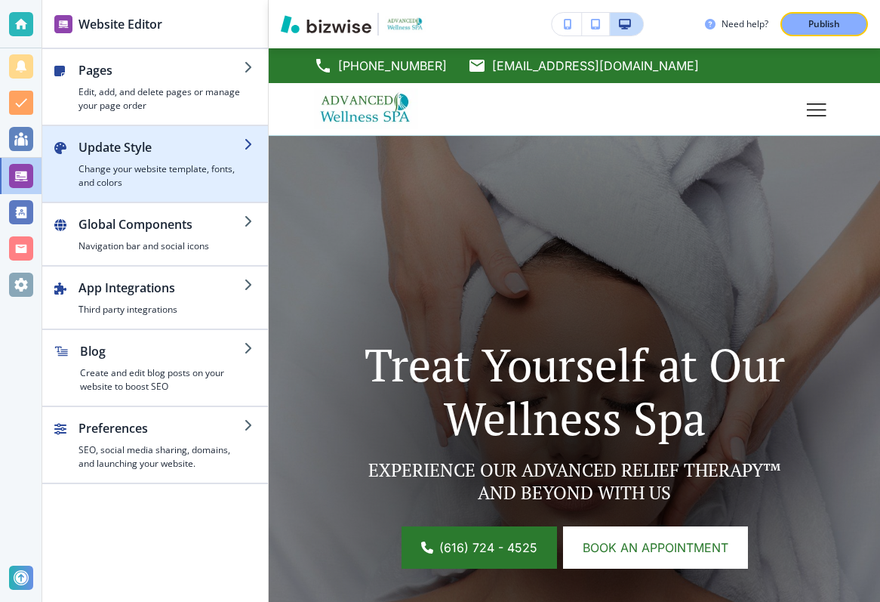
click at [144, 157] on div "button" at bounding box center [161, 159] width 165 height 6
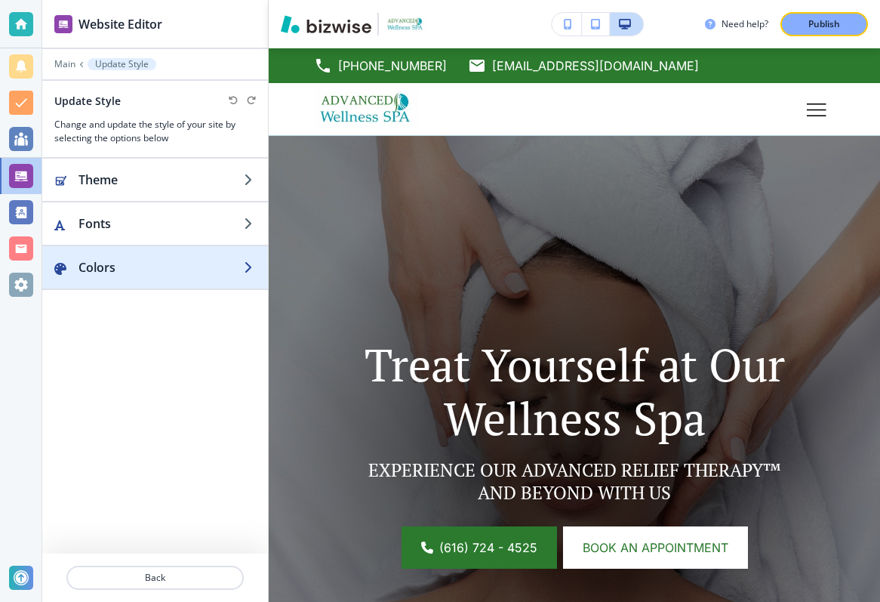
click at [114, 269] on h2 "Colors" at bounding box center [161, 267] width 165 height 18
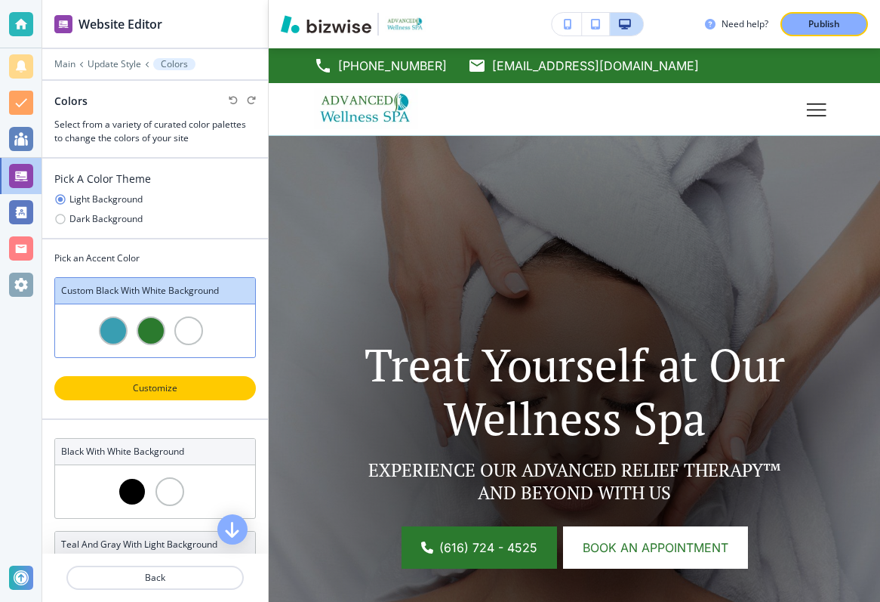
click at [149, 381] on p "Customize" at bounding box center [155, 388] width 162 height 14
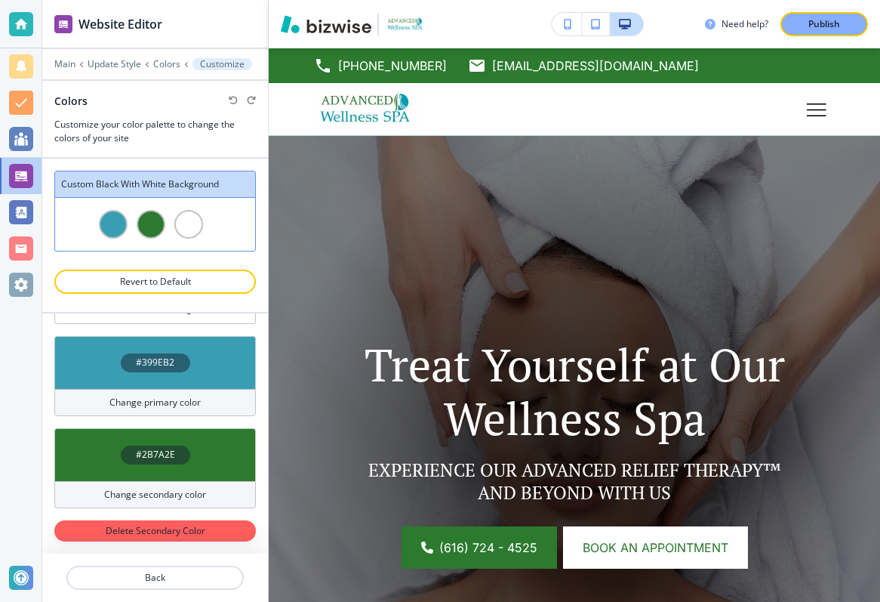
click at [147, 451] on h4 "#2B7A2E" at bounding box center [155, 455] width 39 height 14
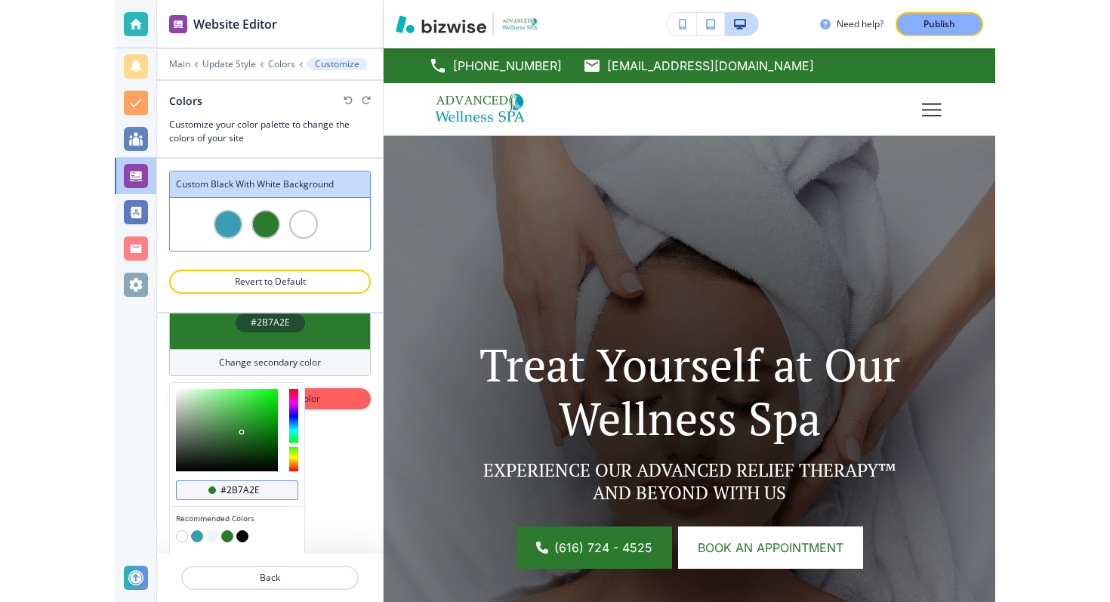
scroll to position [205, 0]
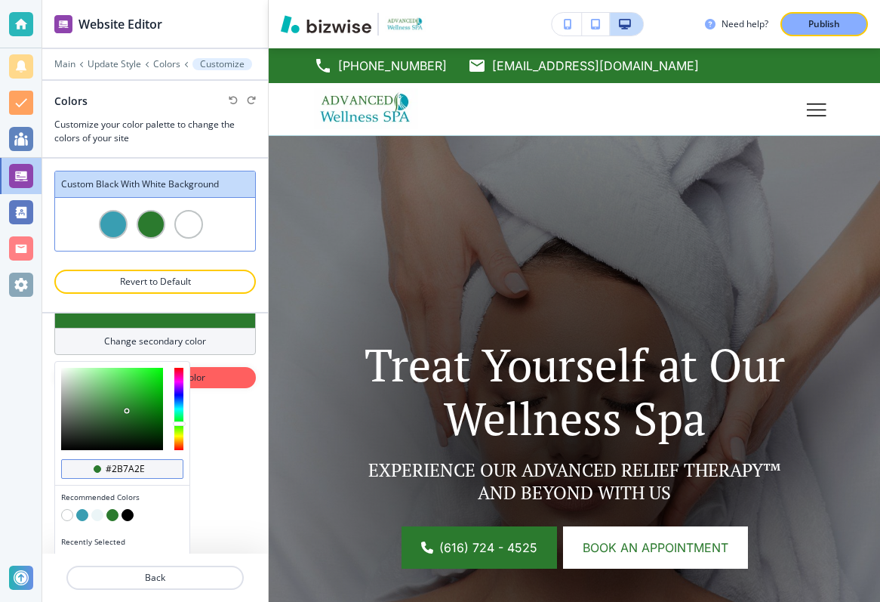
click at [126, 467] on input "#2b7a2e" at bounding box center [130, 469] width 53 height 12
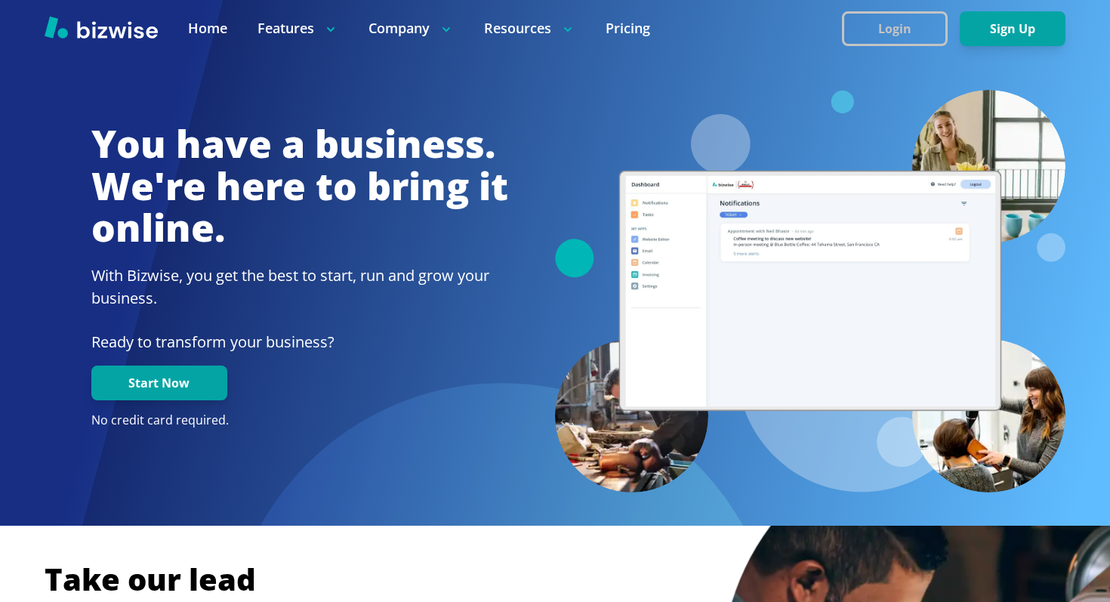
click at [846, 39] on button "Login" at bounding box center [895, 28] width 106 height 35
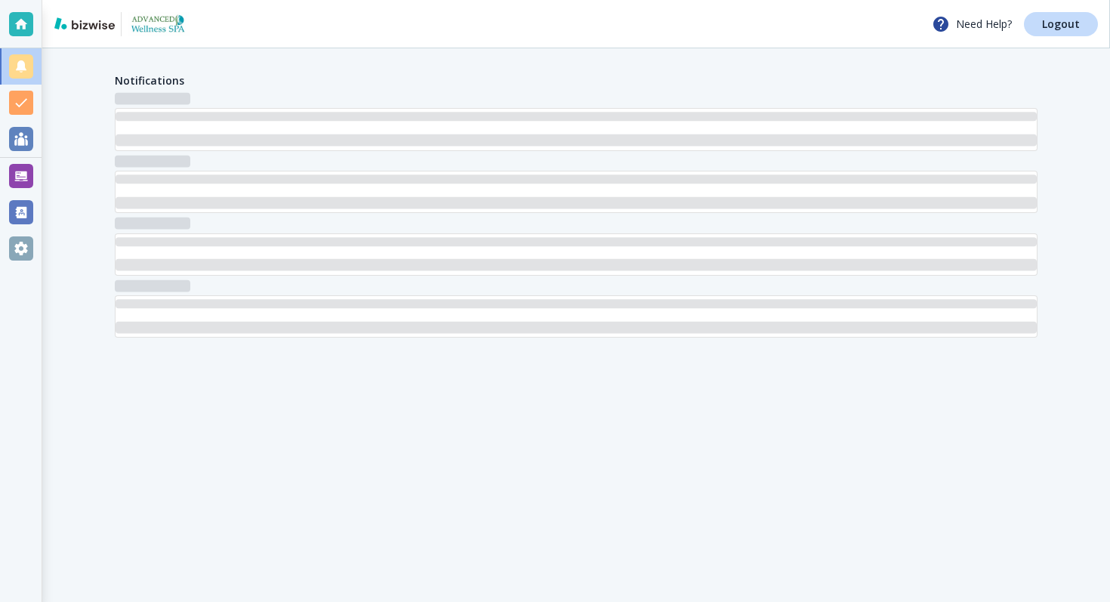
click at [23, 193] on div at bounding box center [21, 176] width 42 height 36
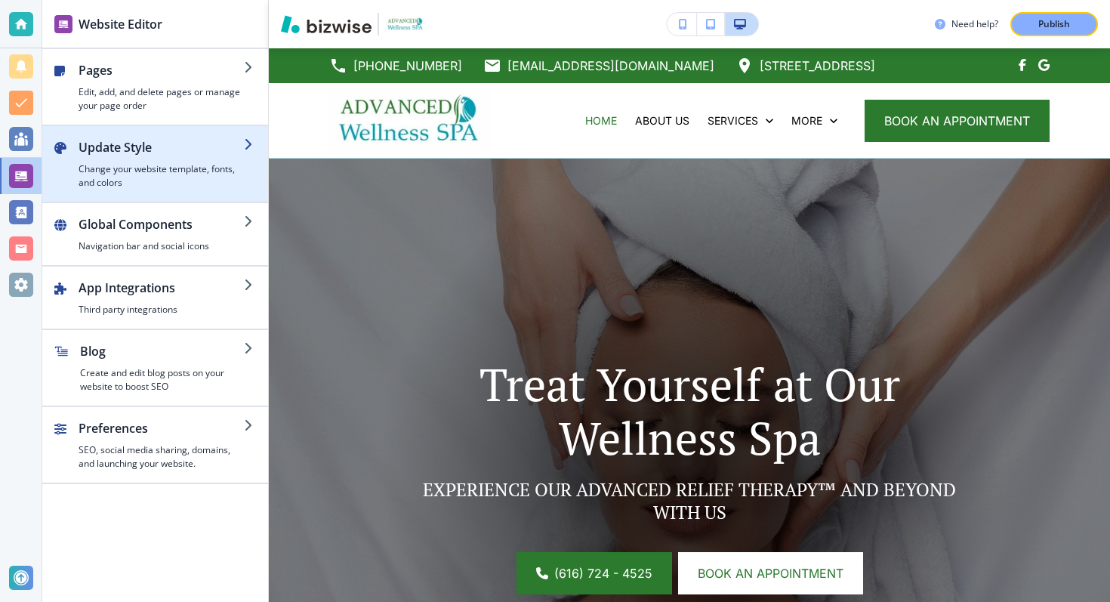
click at [102, 157] on div "button" at bounding box center [161, 159] width 165 height 6
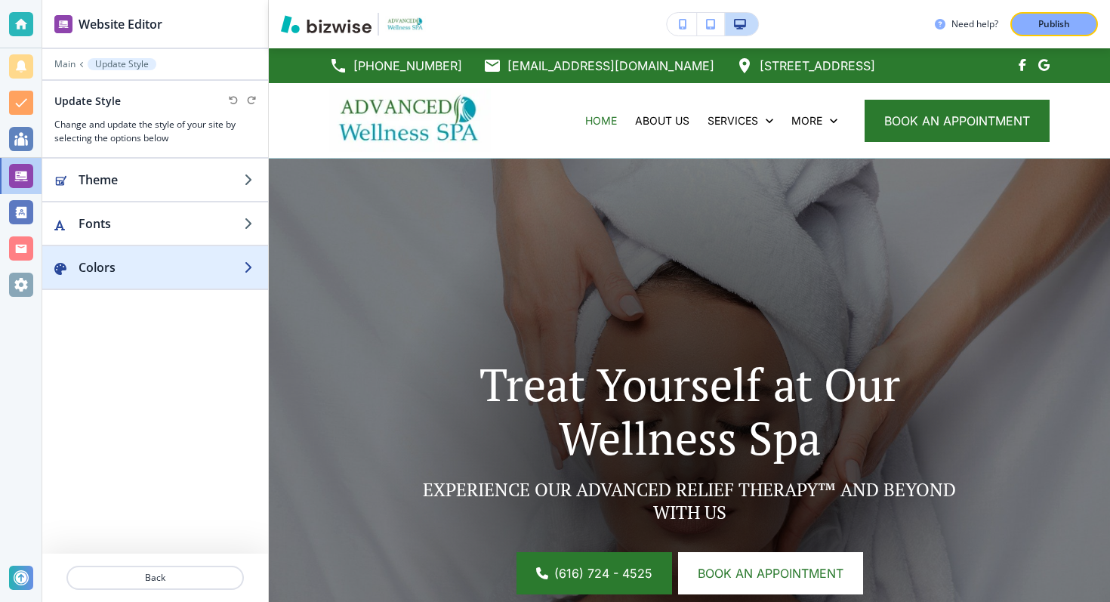
click at [125, 264] on h2 "Colors" at bounding box center [161, 267] width 165 height 18
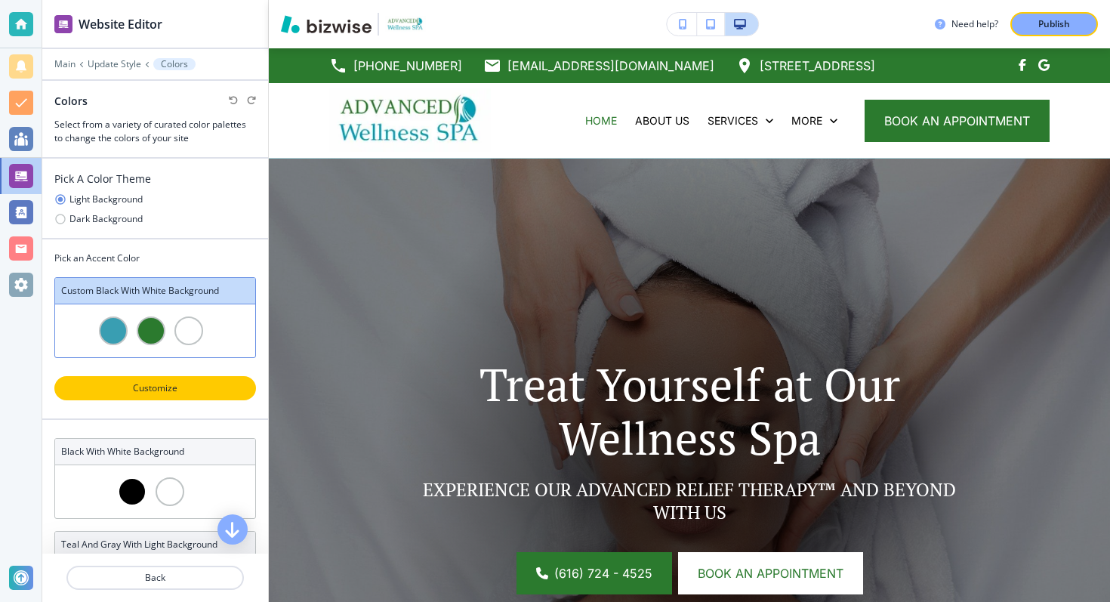
click at [147, 381] on p "Customize" at bounding box center [155, 388] width 162 height 14
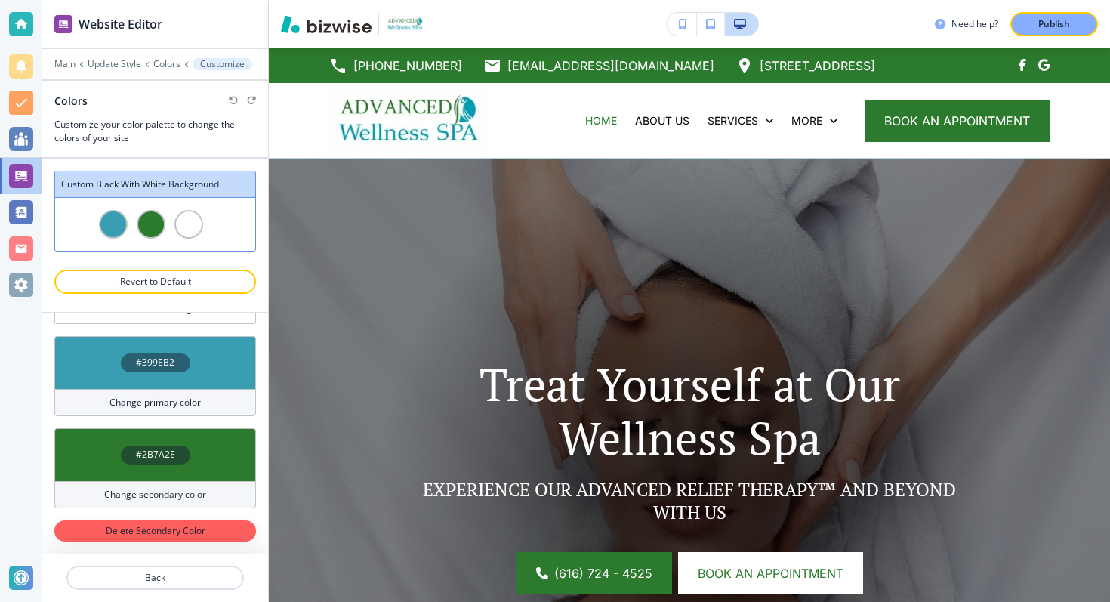
click at [143, 460] on h4 "#2B7A2E" at bounding box center [155, 455] width 39 height 14
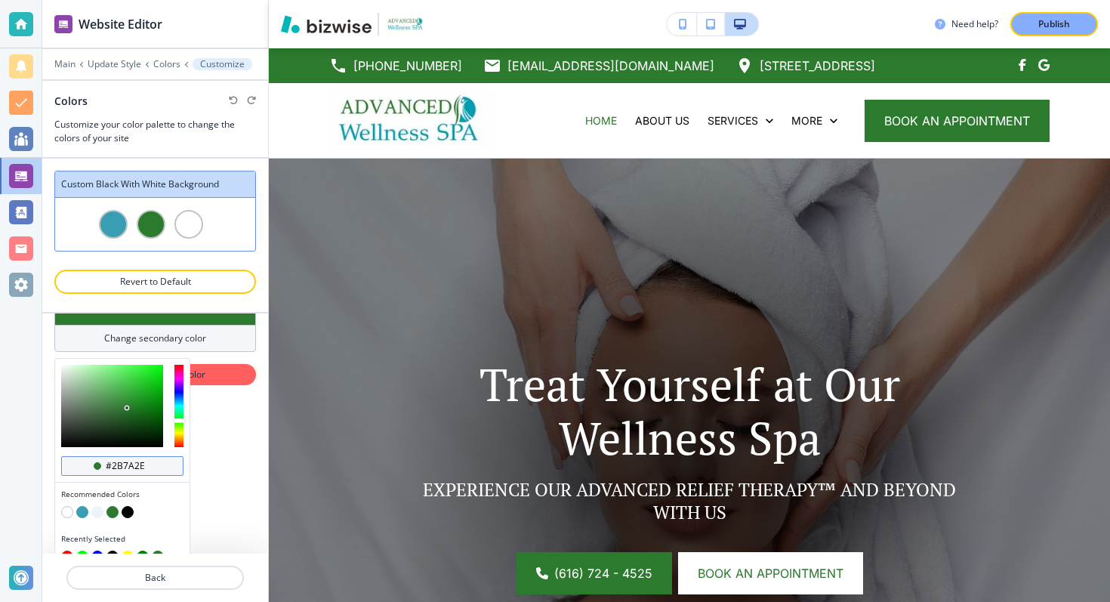
click at [122, 467] on input "#2b7a2e" at bounding box center [130, 466] width 53 height 12
